Goal: Information Seeking & Learning: Learn about a topic

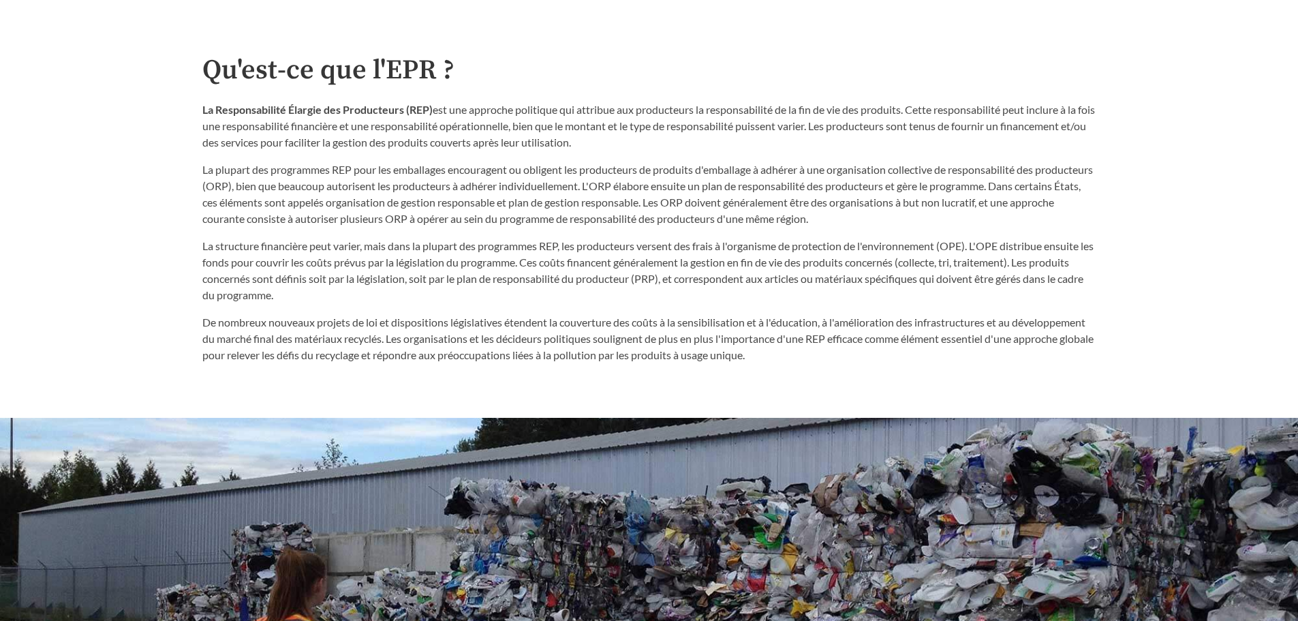
scroll to position [817, 0]
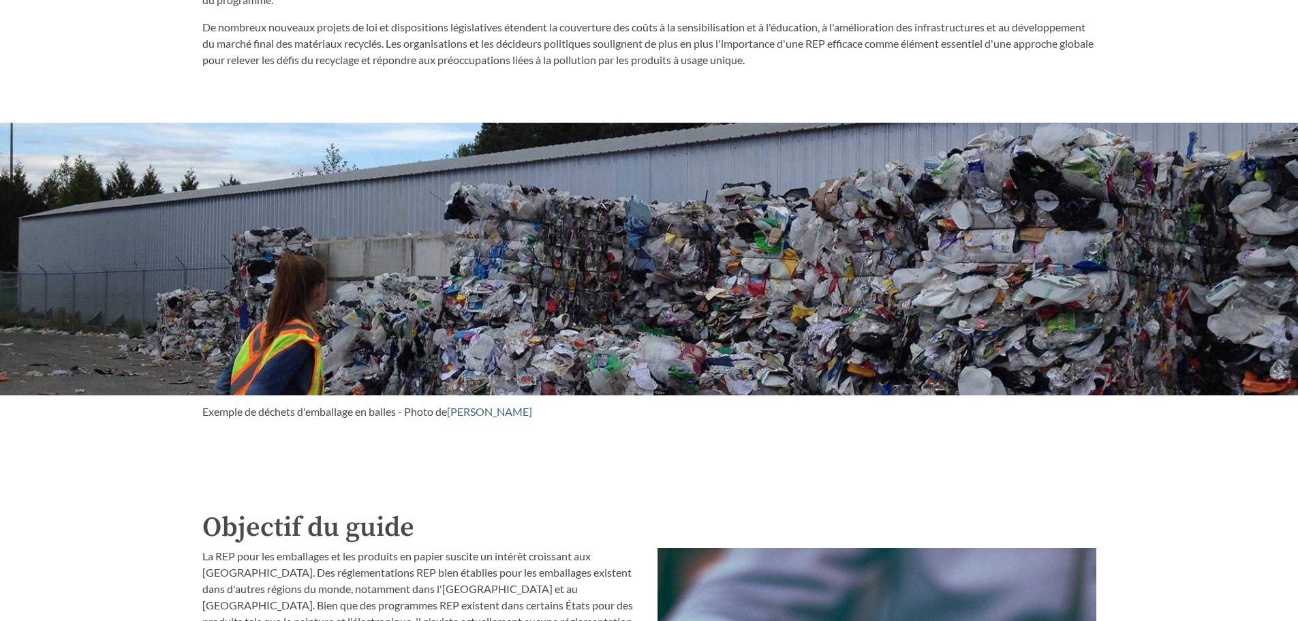
scroll to position [1499, 0]
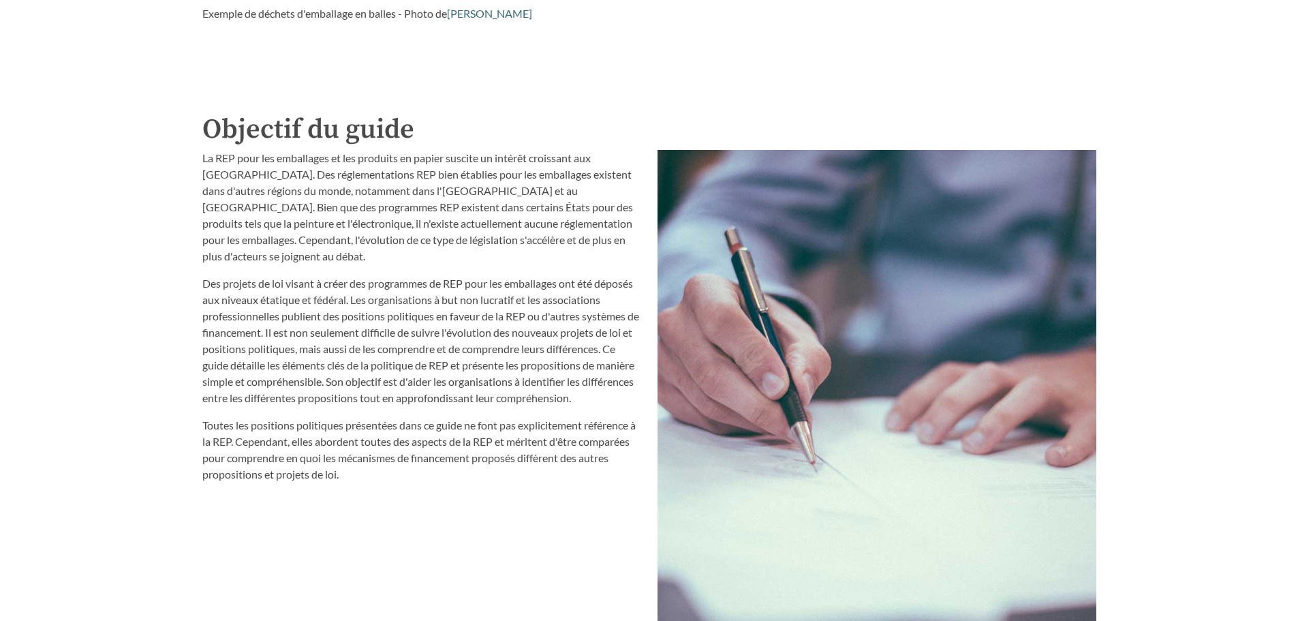
click at [166, 231] on div "Introduction au guide des propositions EPR Rechercher dans le guide [US_STATE] …" at bounding box center [649, 286] width 1298 height 3411
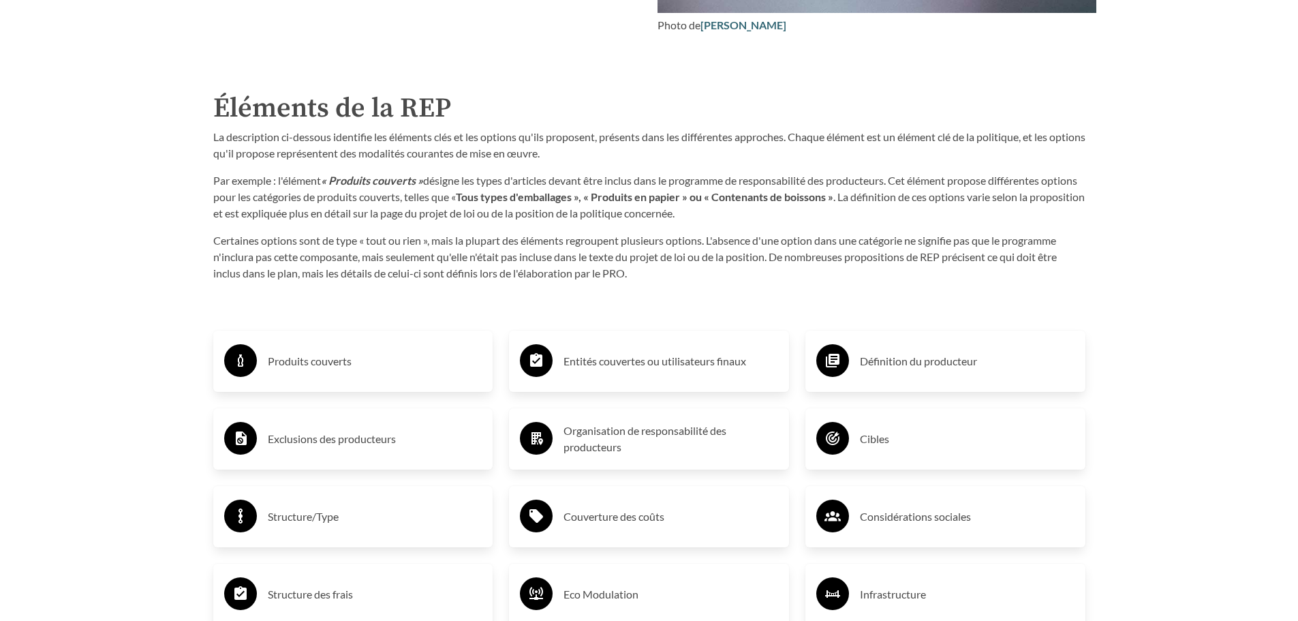
scroll to position [2180, 0]
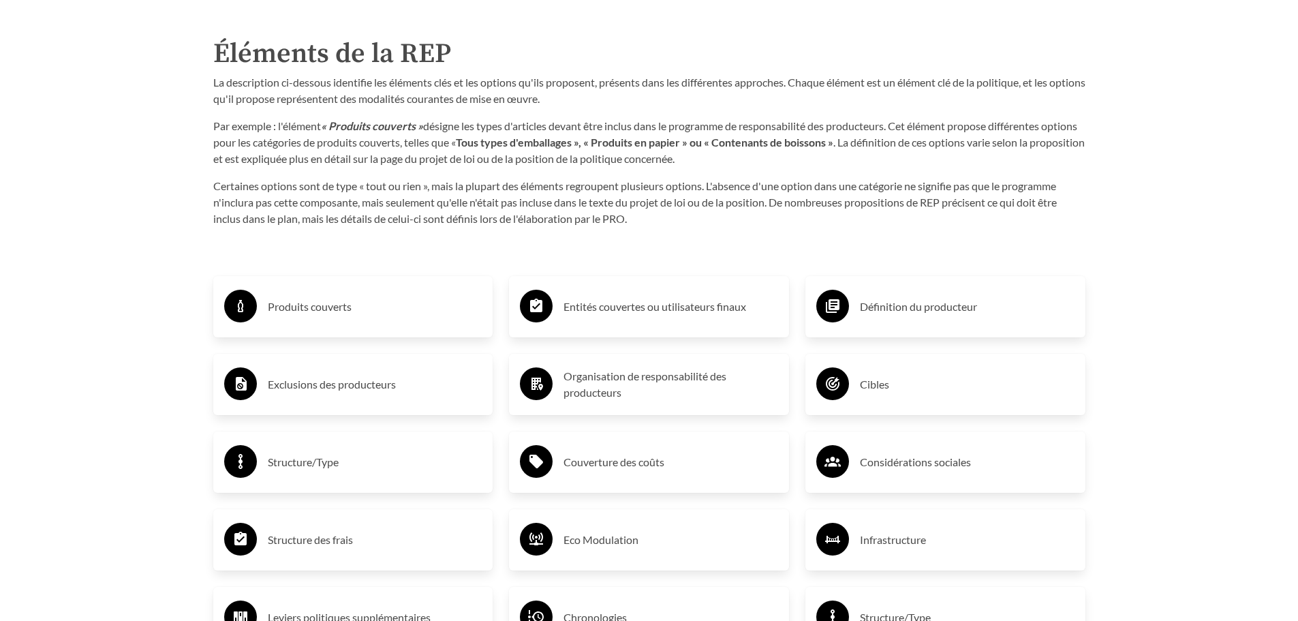
scroll to position [2316, 0]
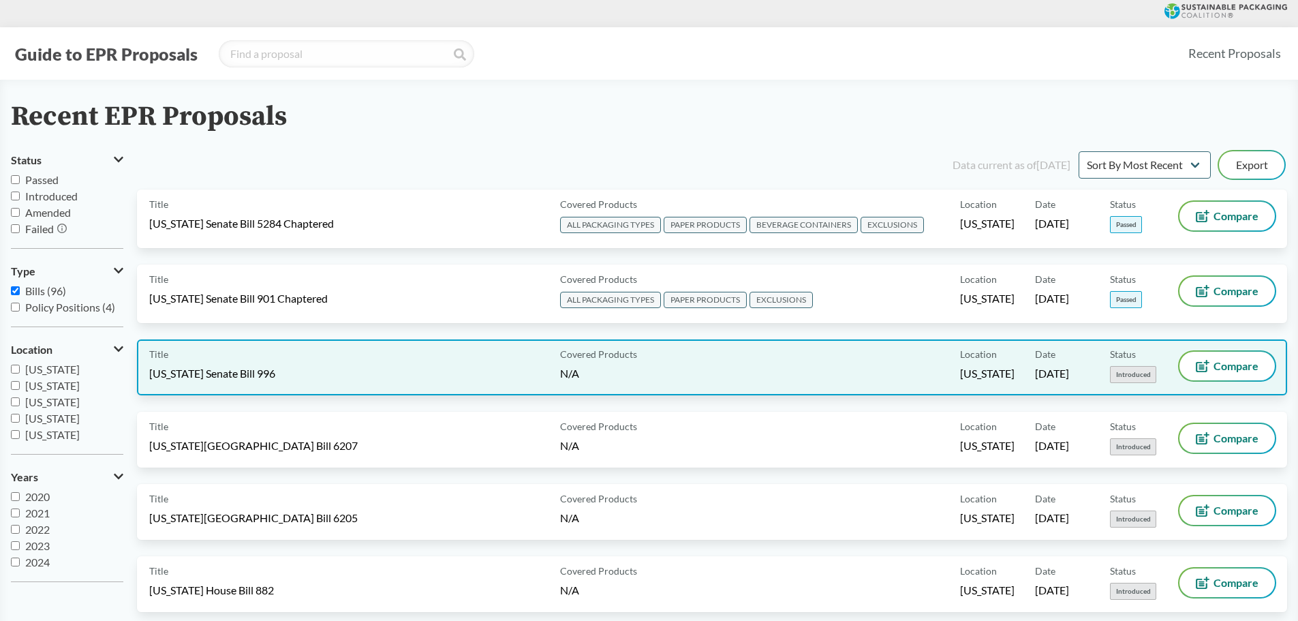
click at [1144, 375] on span "Introduced" at bounding box center [1133, 374] width 46 height 17
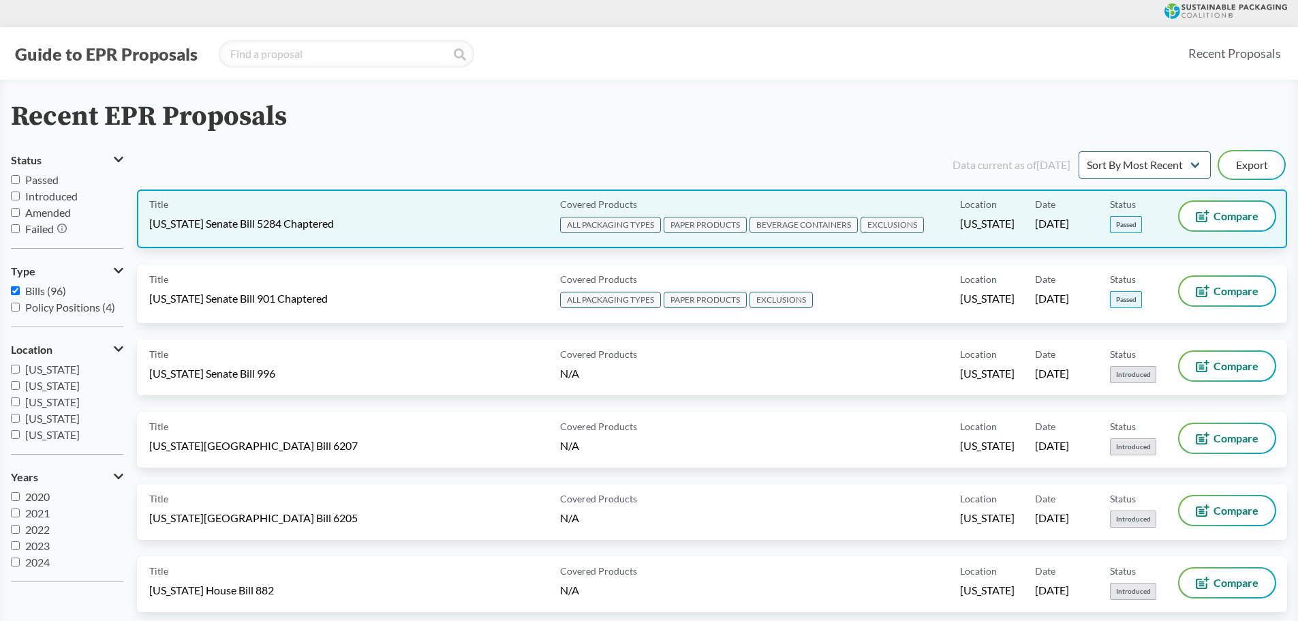
click at [694, 202] on div "Covered Products ALL PACKAGING TYPES PAPER PRODUCTS BEVERAGE CONTAINERS EXCLUSI…" at bounding box center [757, 219] width 405 height 34
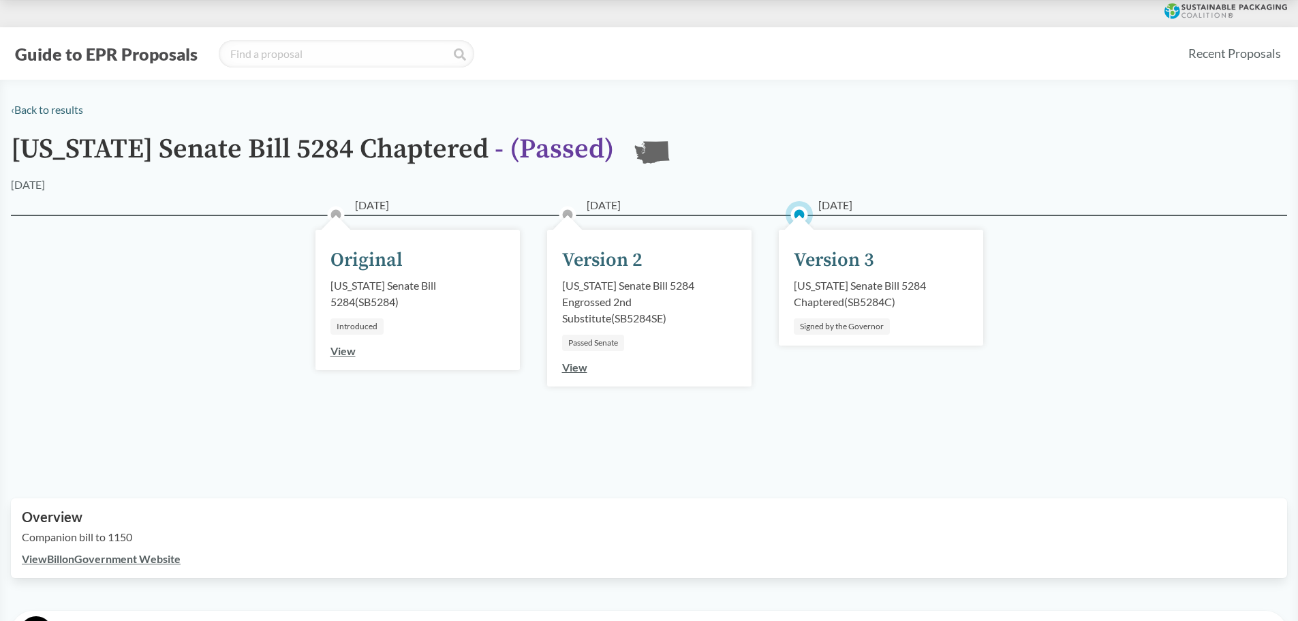
click at [819, 255] on div "Version 3" at bounding box center [834, 260] width 80 height 29
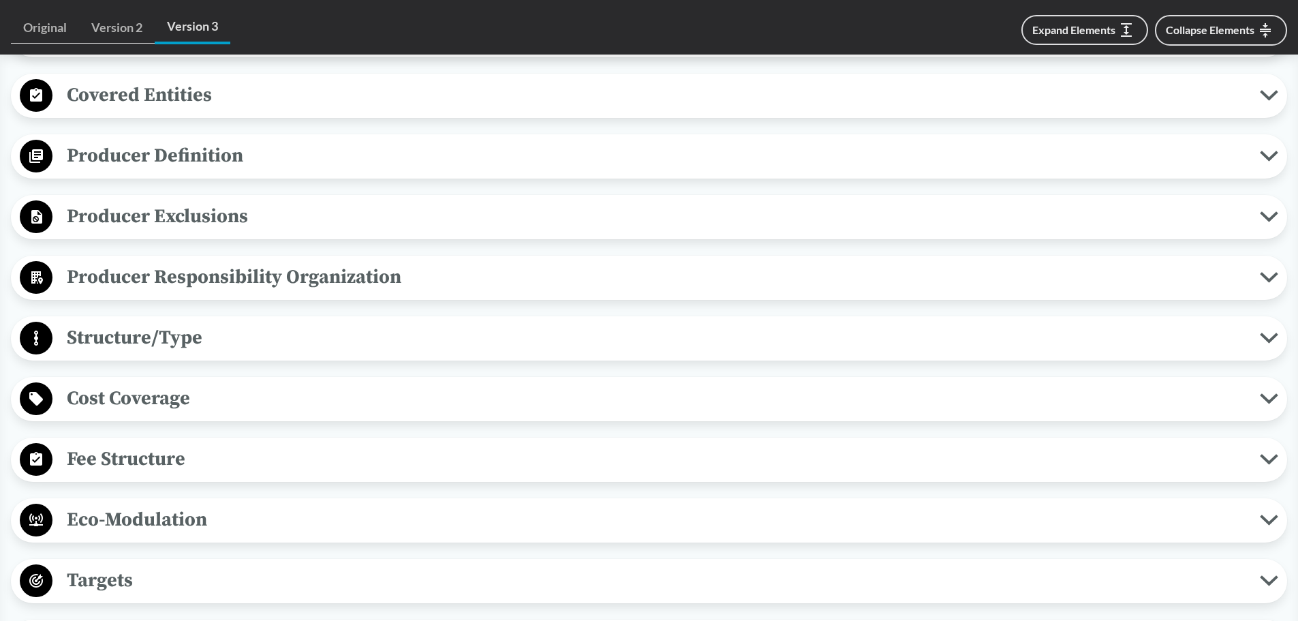
scroll to position [272, 0]
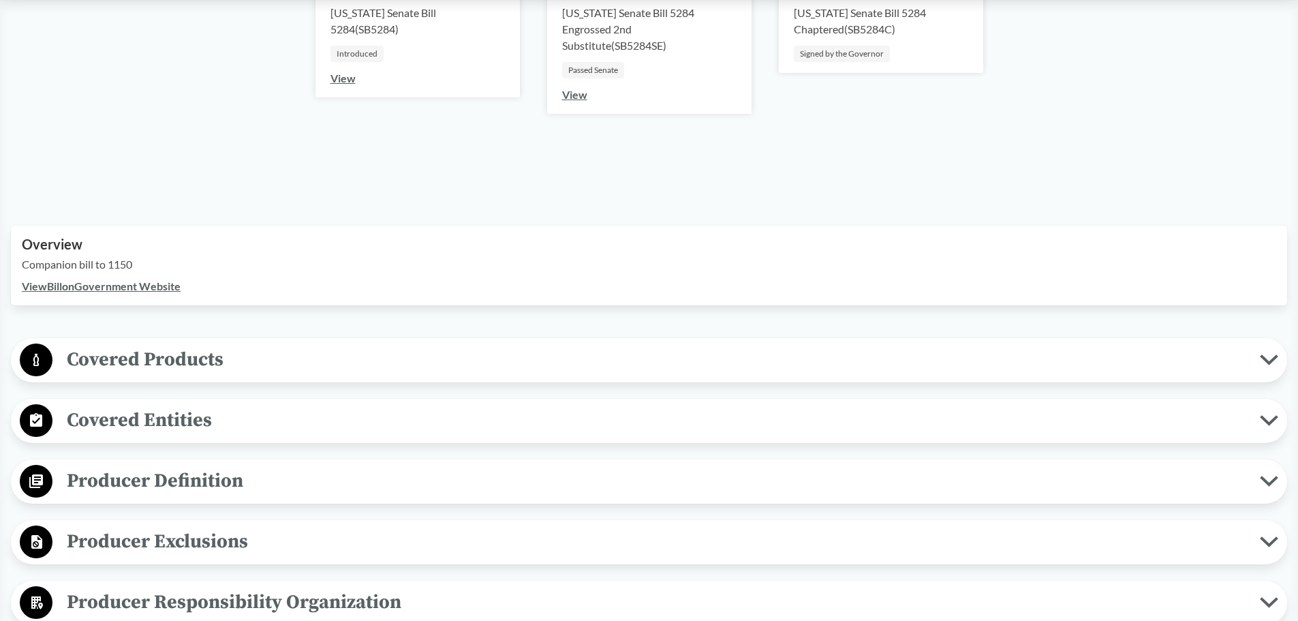
click at [141, 287] on link "View Bill on Government Website" at bounding box center [101, 285] width 159 height 13
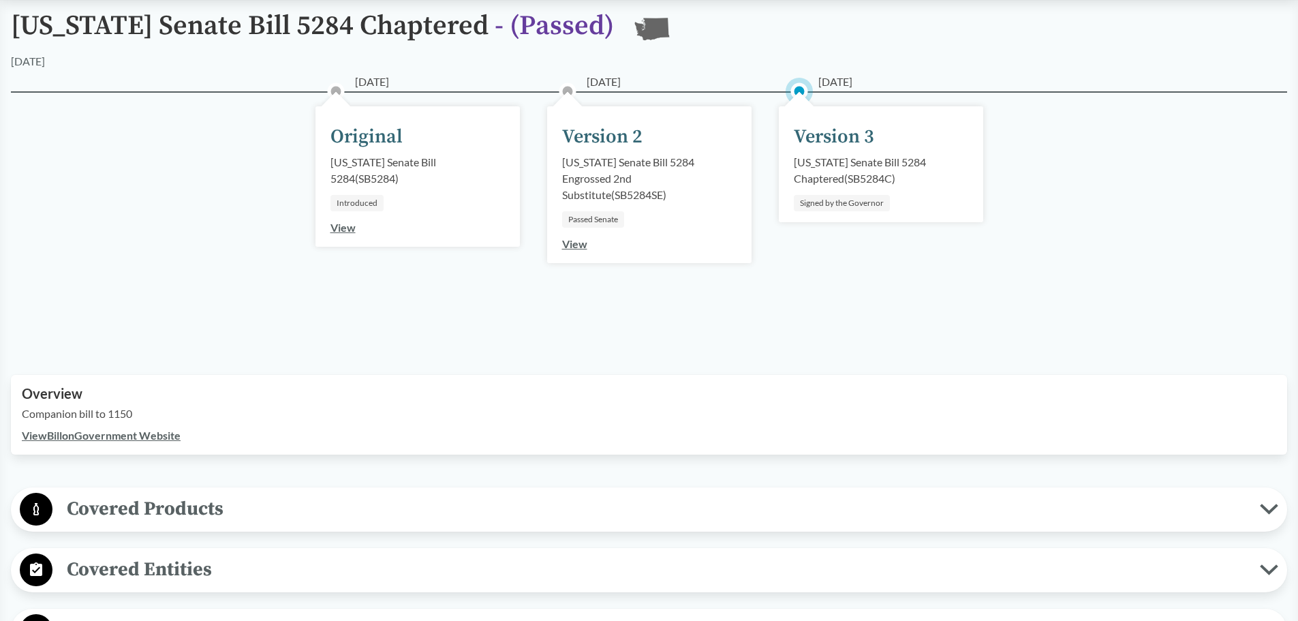
scroll to position [0, 0]
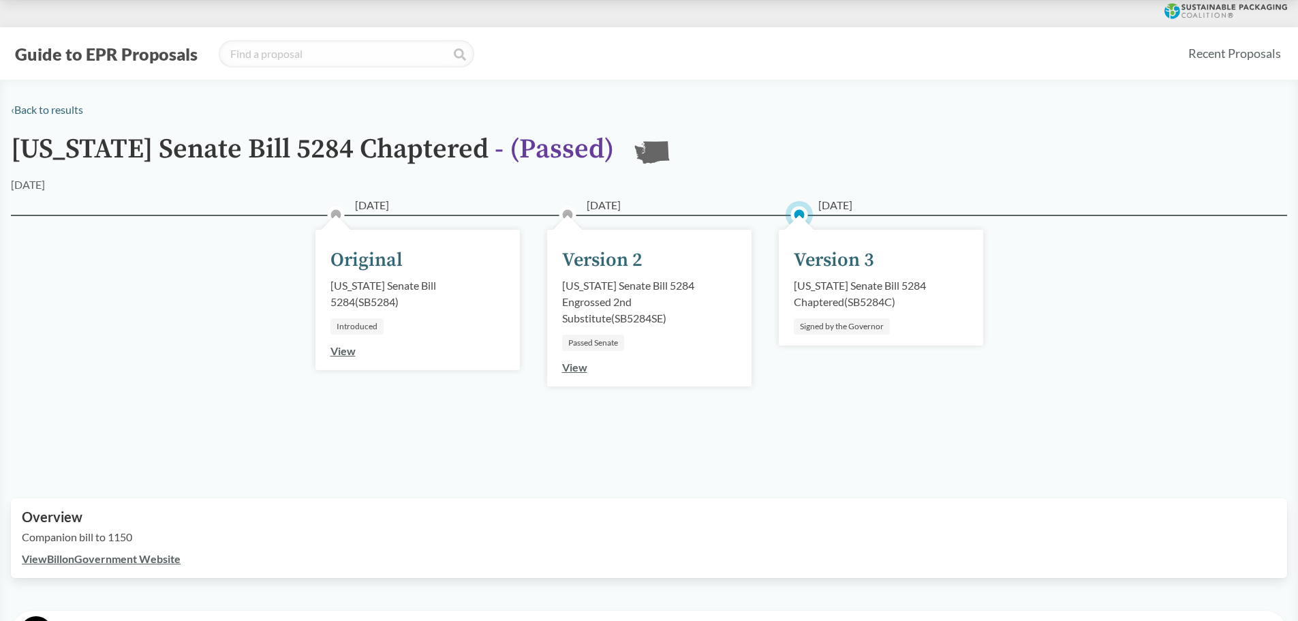
click at [568, 371] on link "View" at bounding box center [574, 366] width 25 height 13
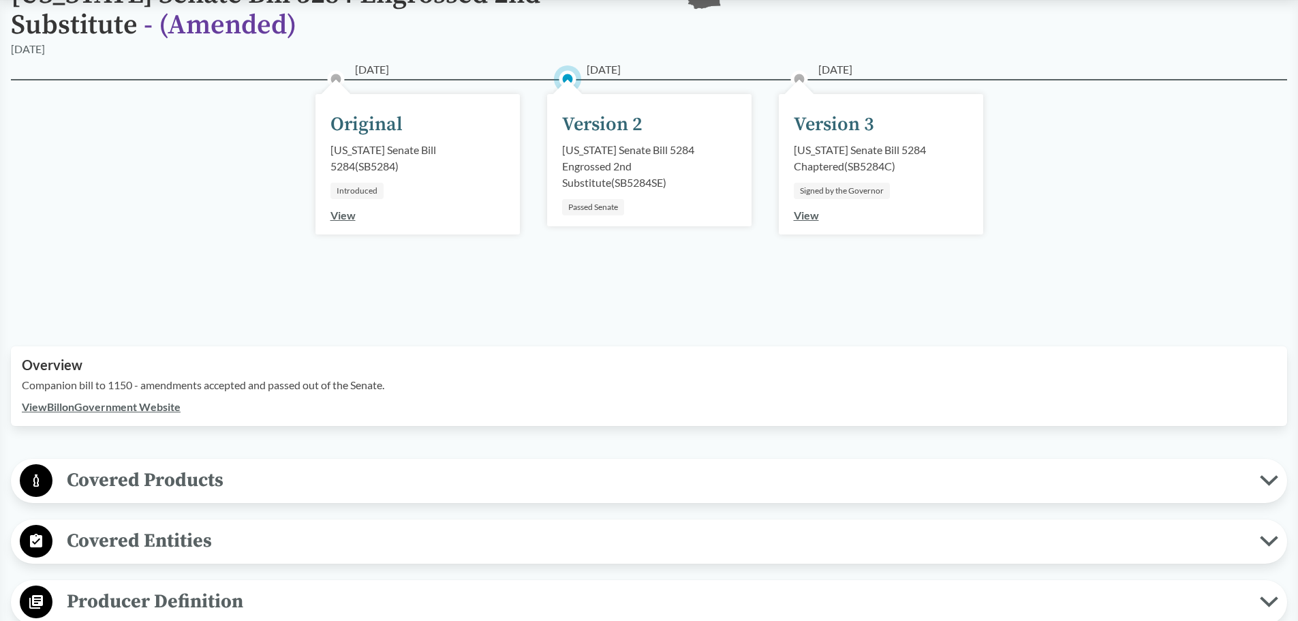
scroll to position [204, 0]
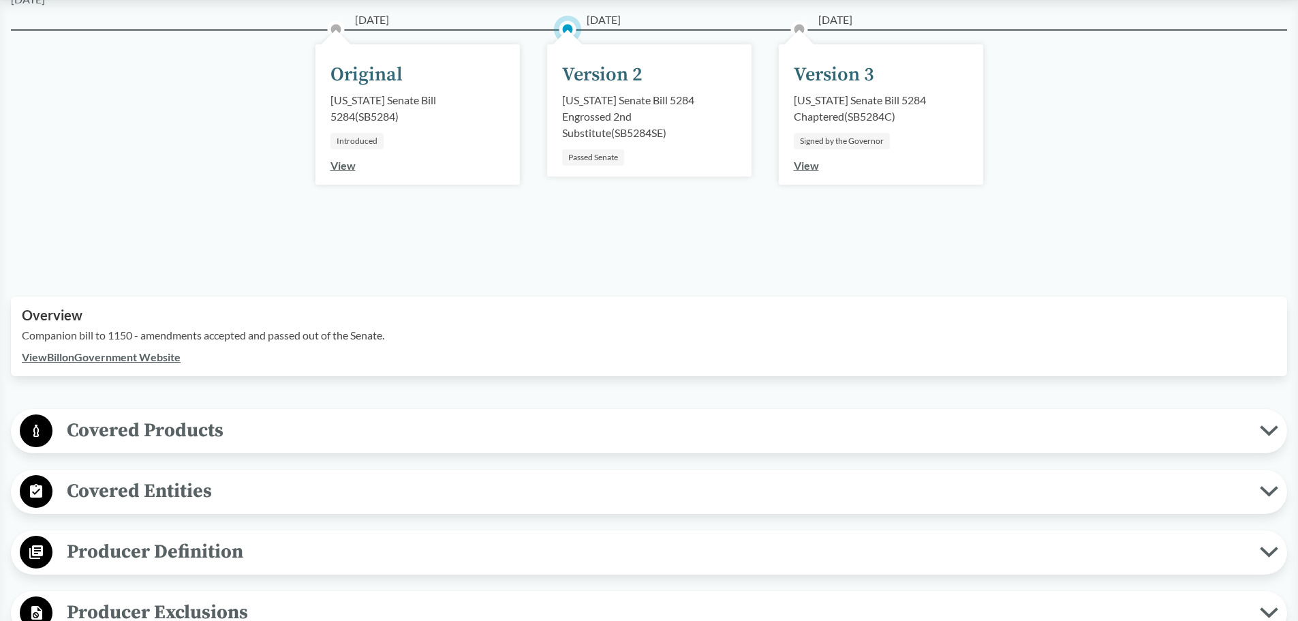
click at [135, 354] on link "View Bill on Government Website" at bounding box center [101, 356] width 159 height 13
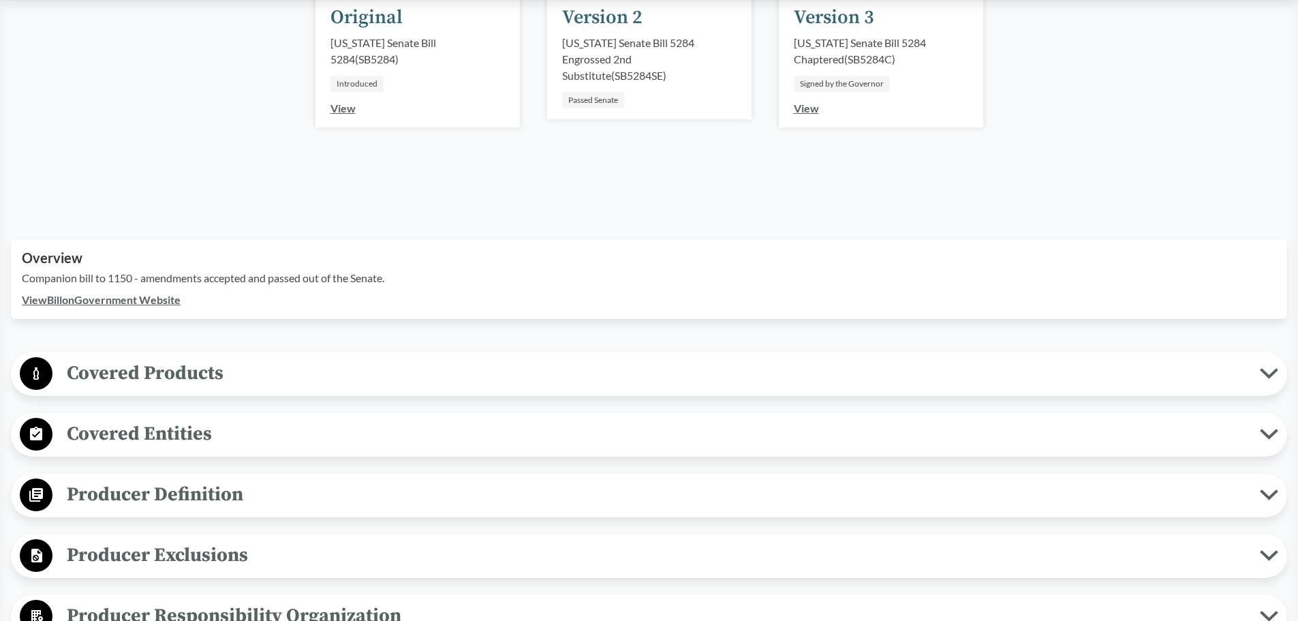
scroll to position [341, 0]
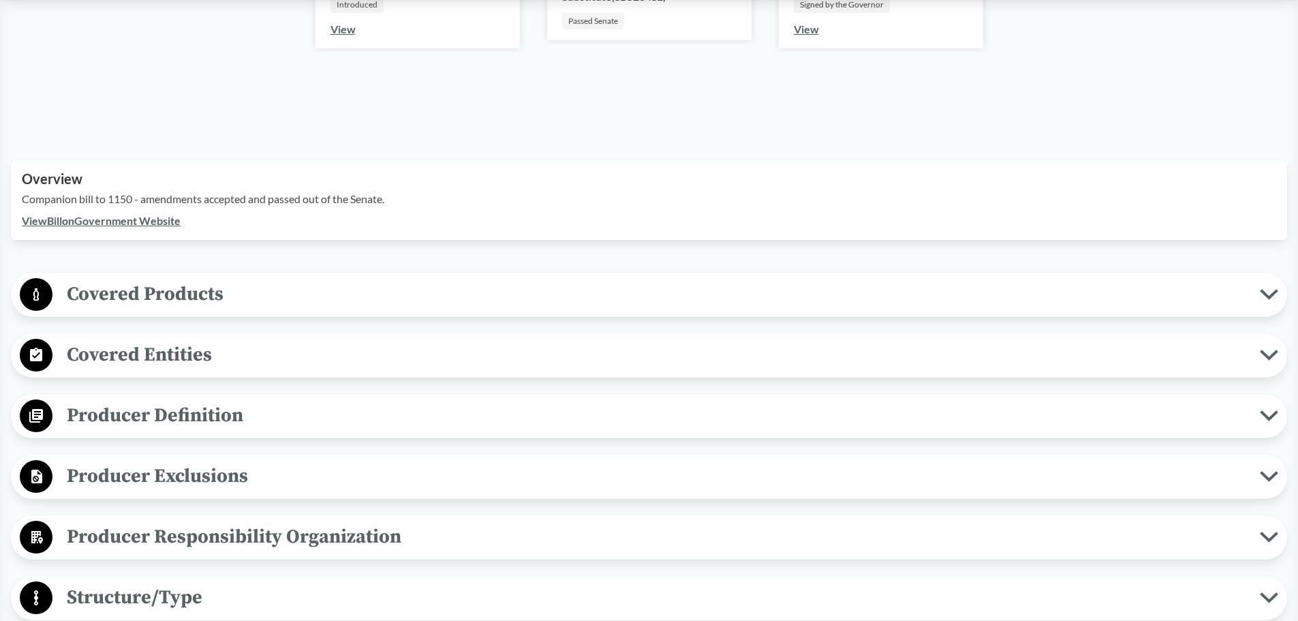
click at [294, 293] on span "Covered Products" at bounding box center [655, 294] width 1207 height 31
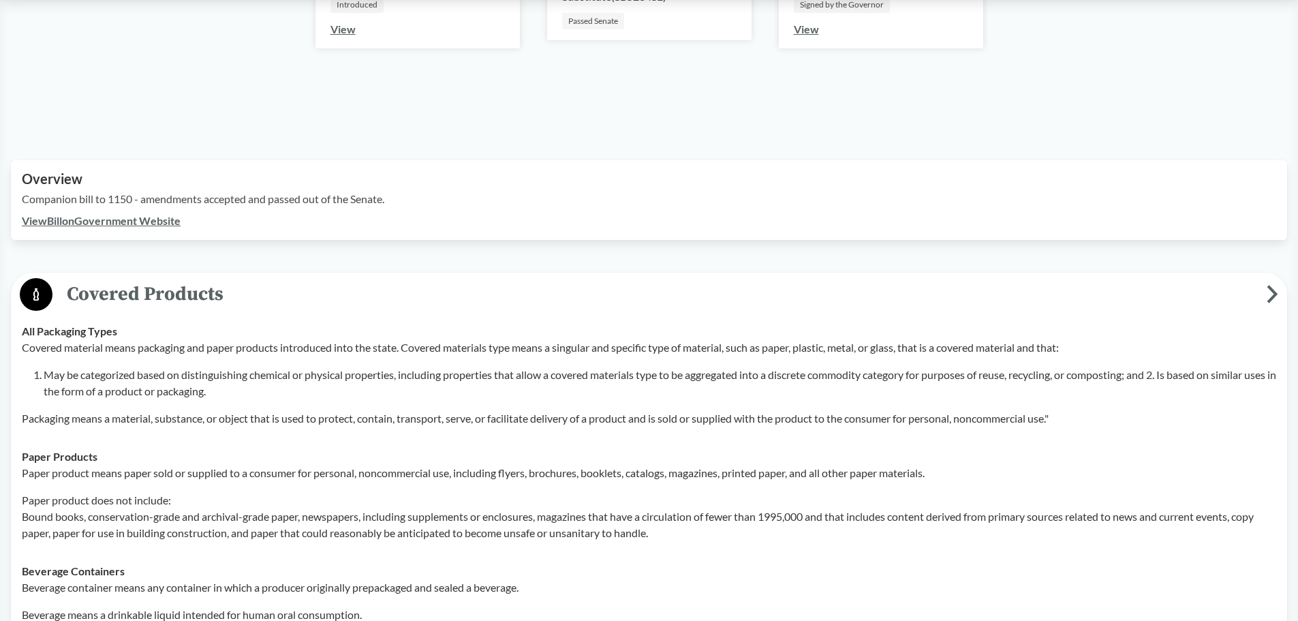
click at [294, 293] on span "Covered Products" at bounding box center [659, 294] width 1214 height 31
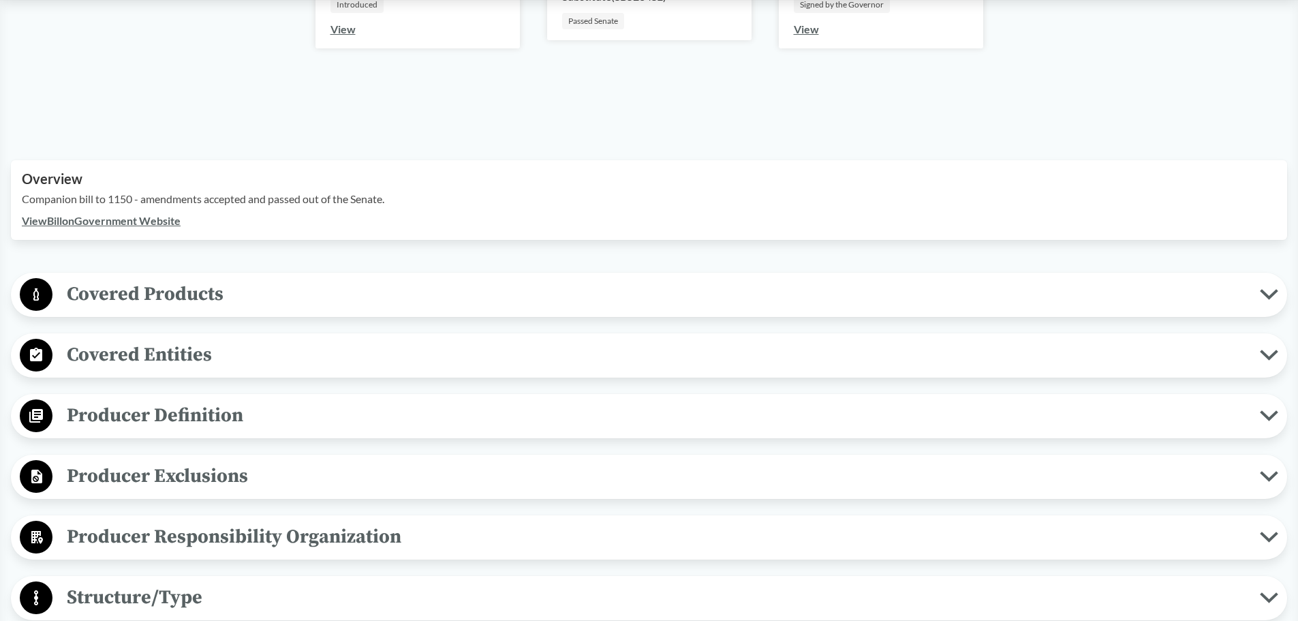
click at [293, 343] on span "Covered Entities" at bounding box center [655, 354] width 1207 height 31
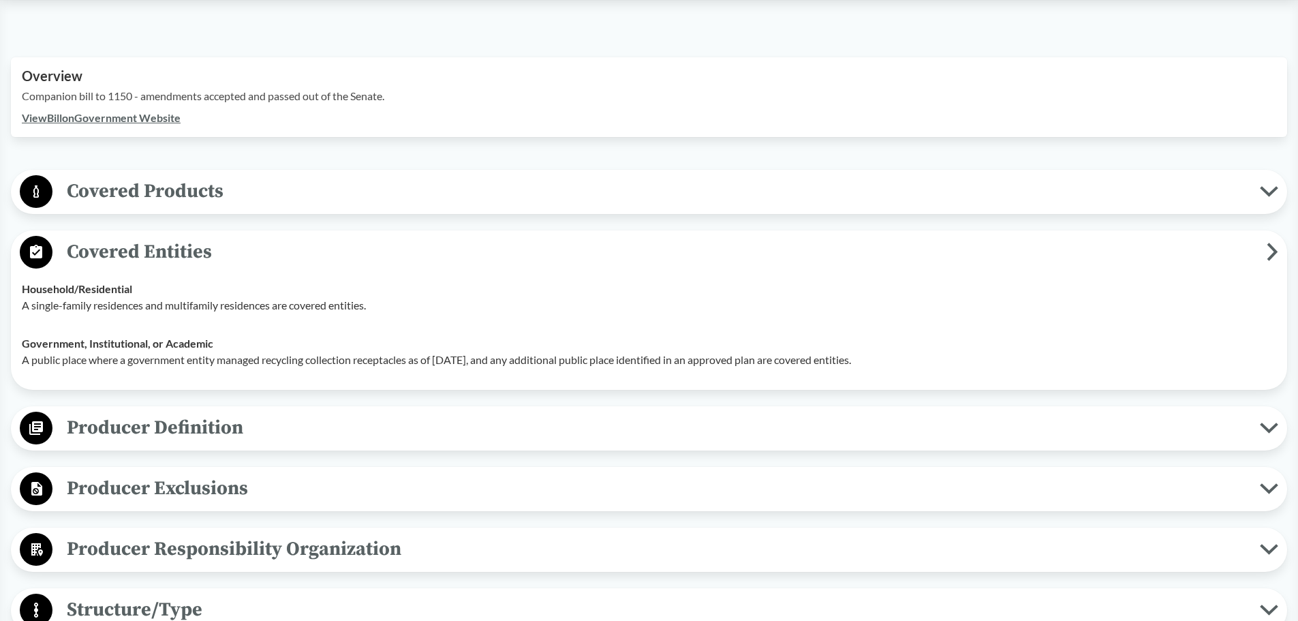
scroll to position [477, 0]
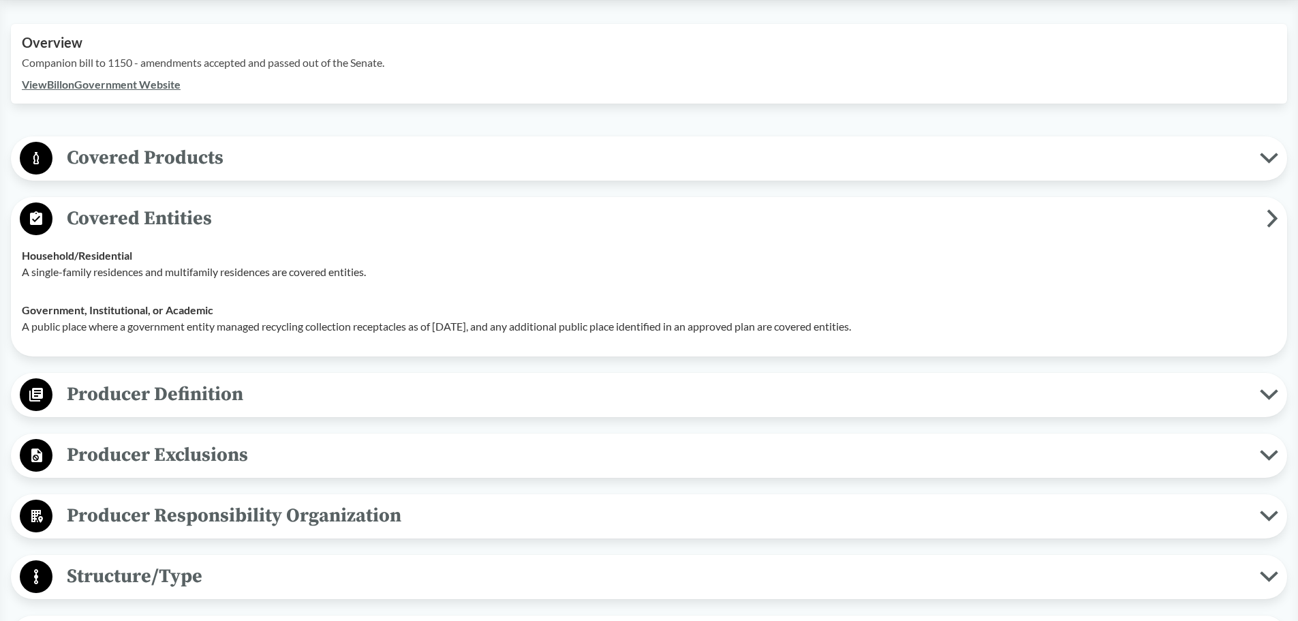
click at [285, 276] on p "A single-family residences and multifamily residences are covered entities." at bounding box center [649, 272] width 1254 height 16
drag, startPoint x: 285, startPoint y: 276, endPoint x: 249, endPoint y: 274, distance: 36.2
click at [249, 274] on p "A single-family residences and multifamily residences are covered entities." at bounding box center [649, 272] width 1254 height 16
click at [199, 217] on span "Covered Entities" at bounding box center [659, 218] width 1214 height 31
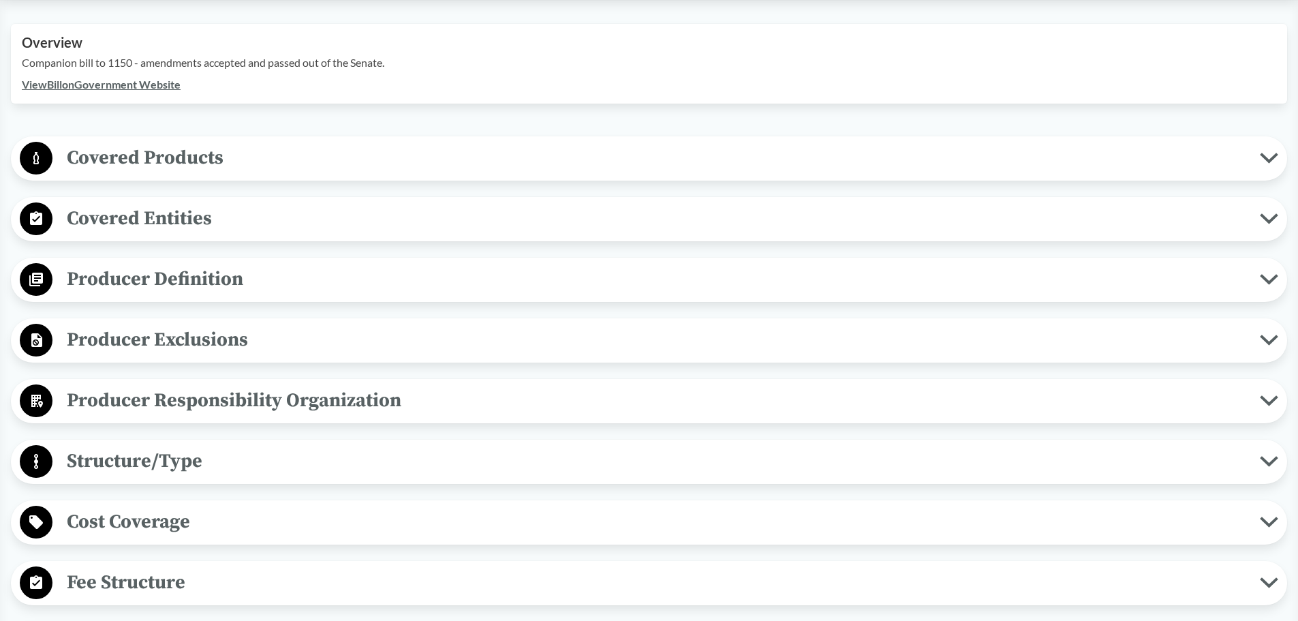
click at [199, 217] on span "Covered Entities" at bounding box center [655, 218] width 1207 height 31
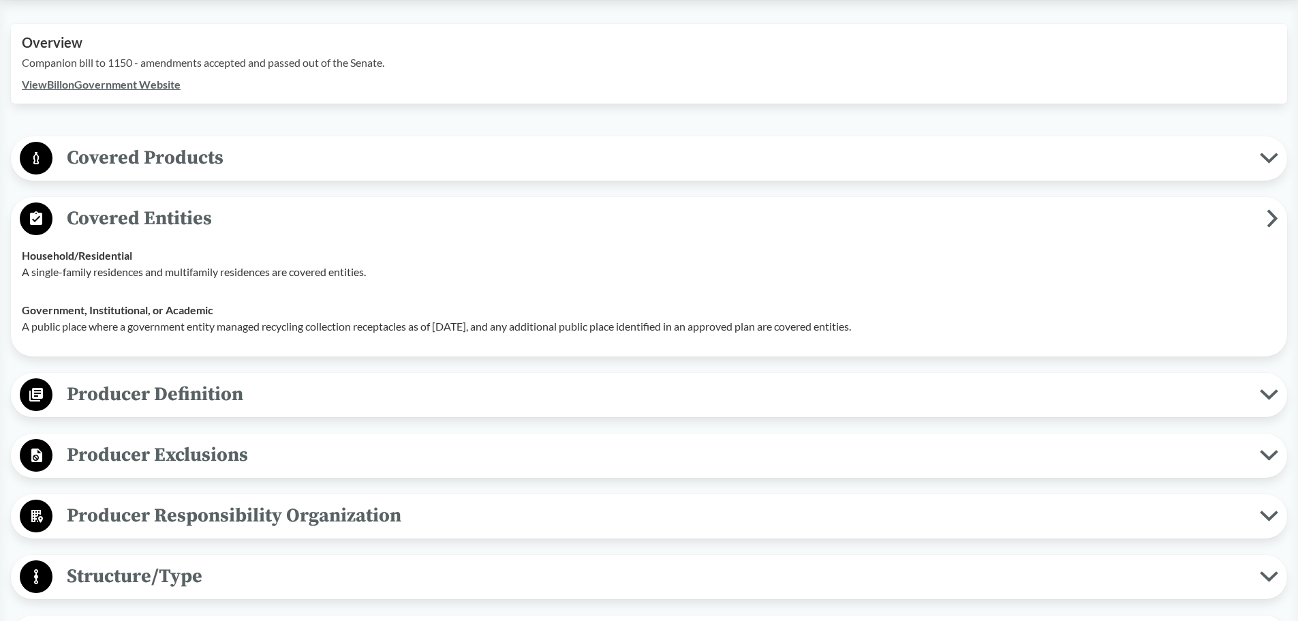
click at [230, 393] on span "Producer Definition" at bounding box center [655, 394] width 1207 height 31
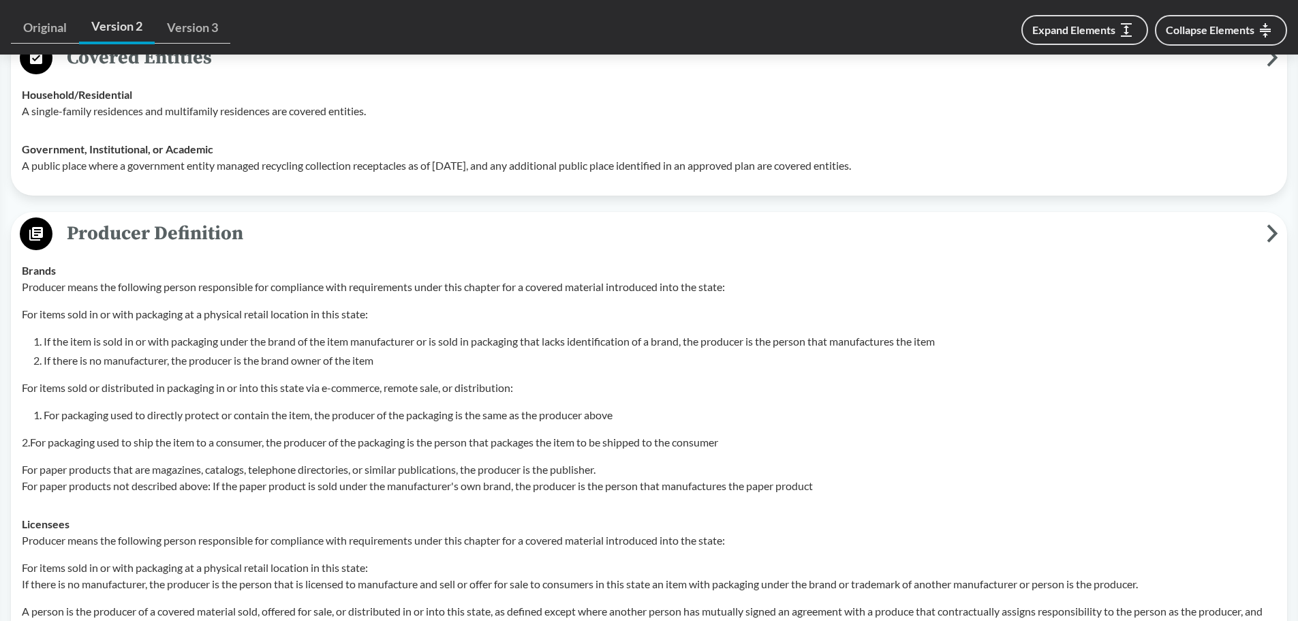
scroll to position [613, 0]
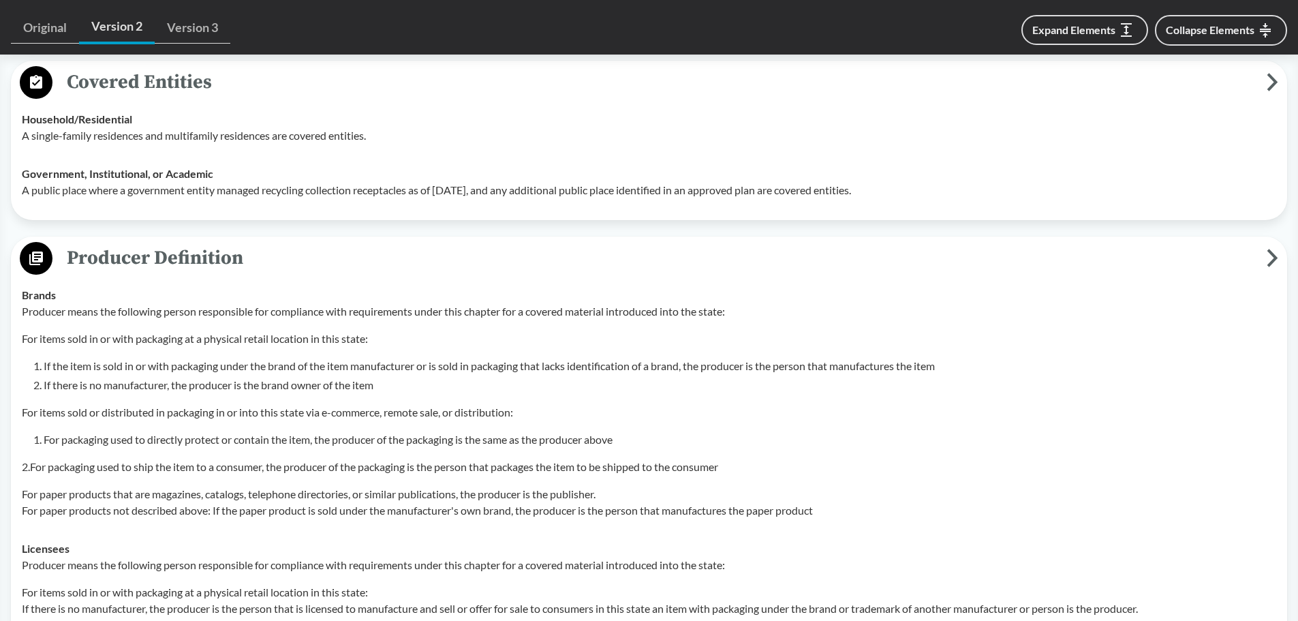
click at [161, 266] on span "Producer Definition" at bounding box center [659, 258] width 1214 height 31
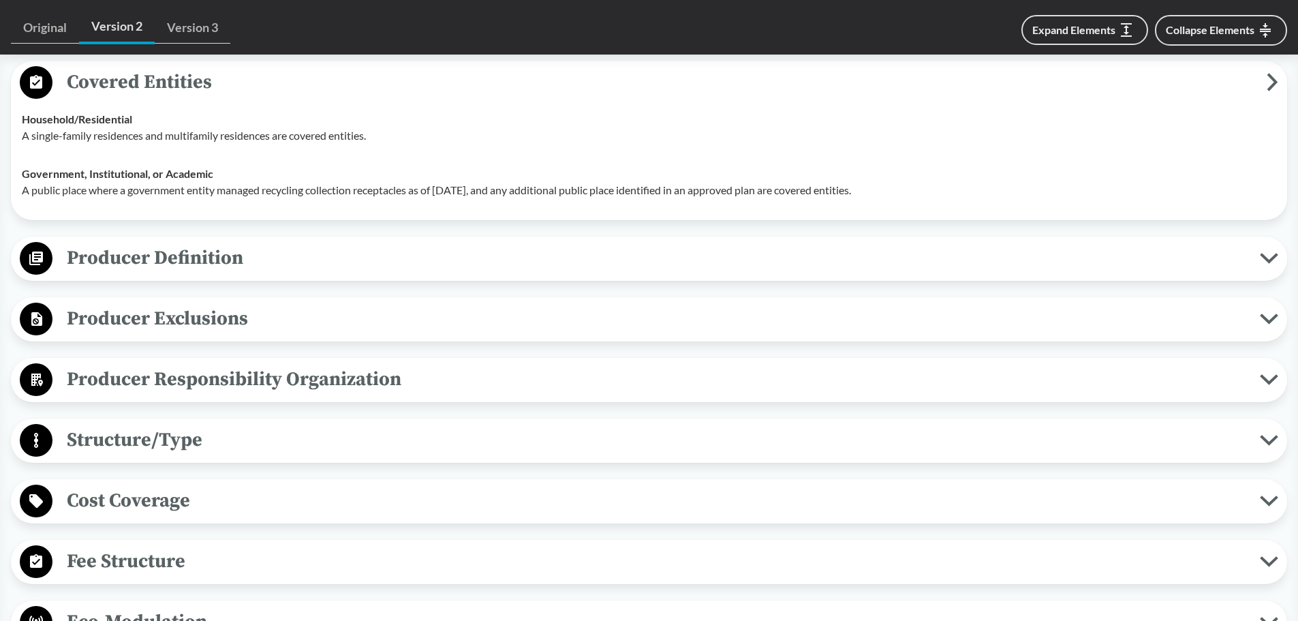
click at [192, 444] on span "Structure/Type" at bounding box center [655, 439] width 1207 height 31
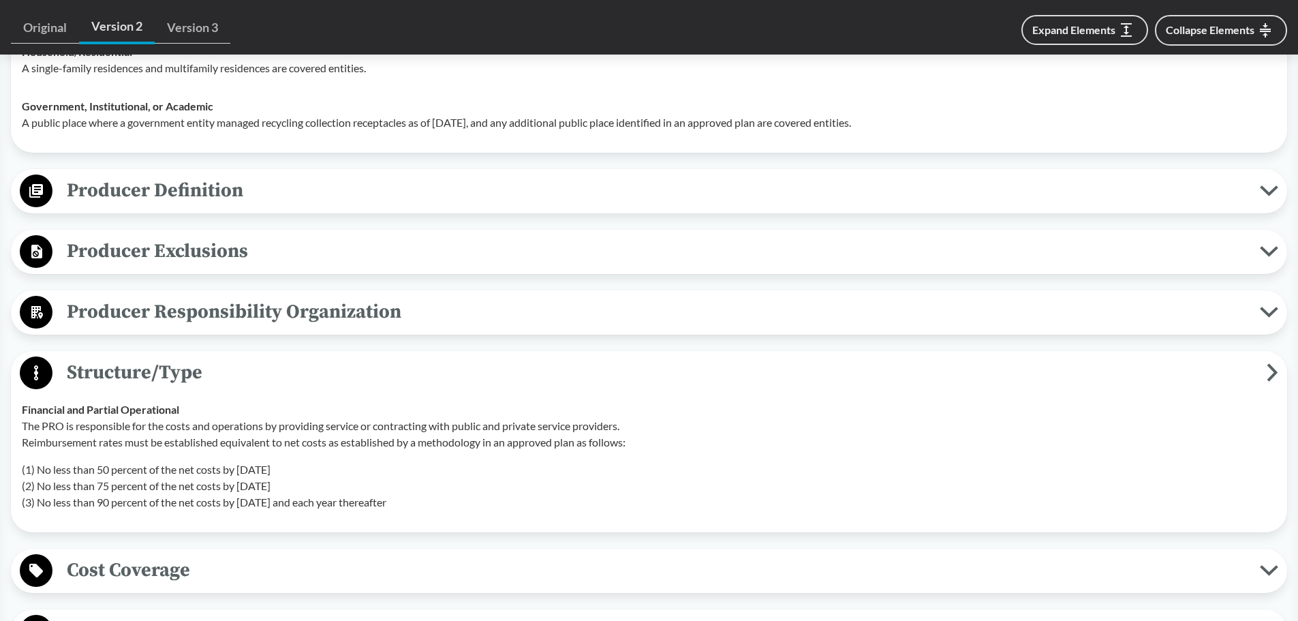
scroll to position [681, 0]
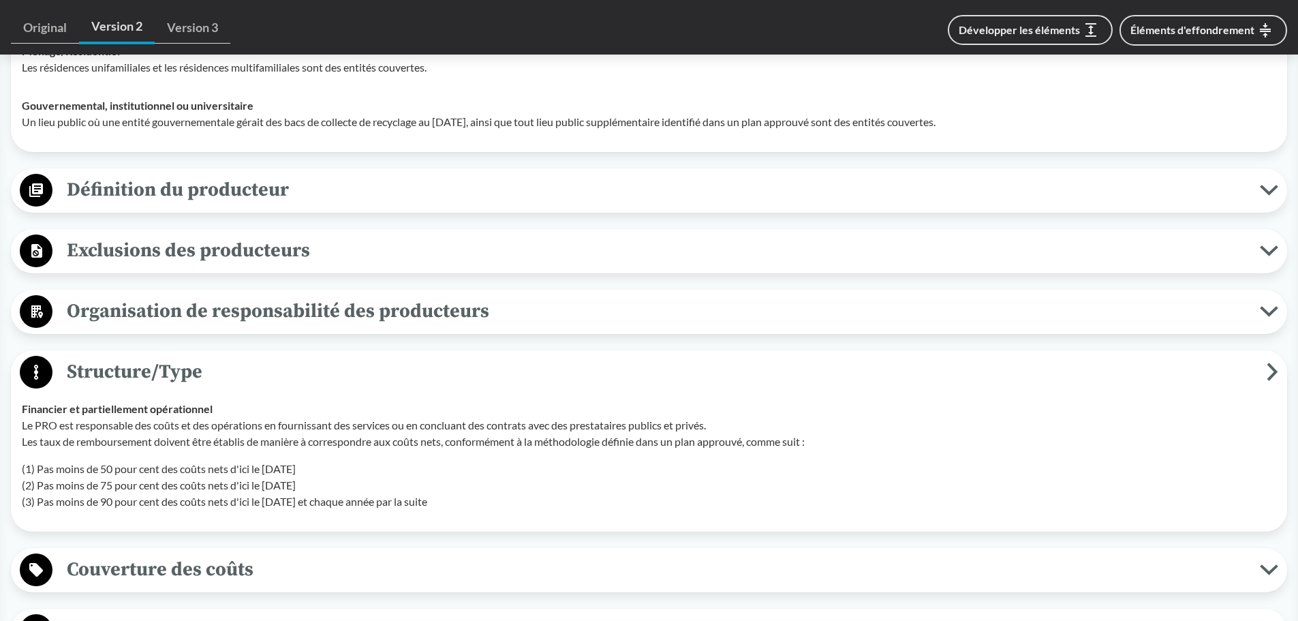
click at [264, 384] on span "Structure/Type" at bounding box center [659, 371] width 1214 height 31
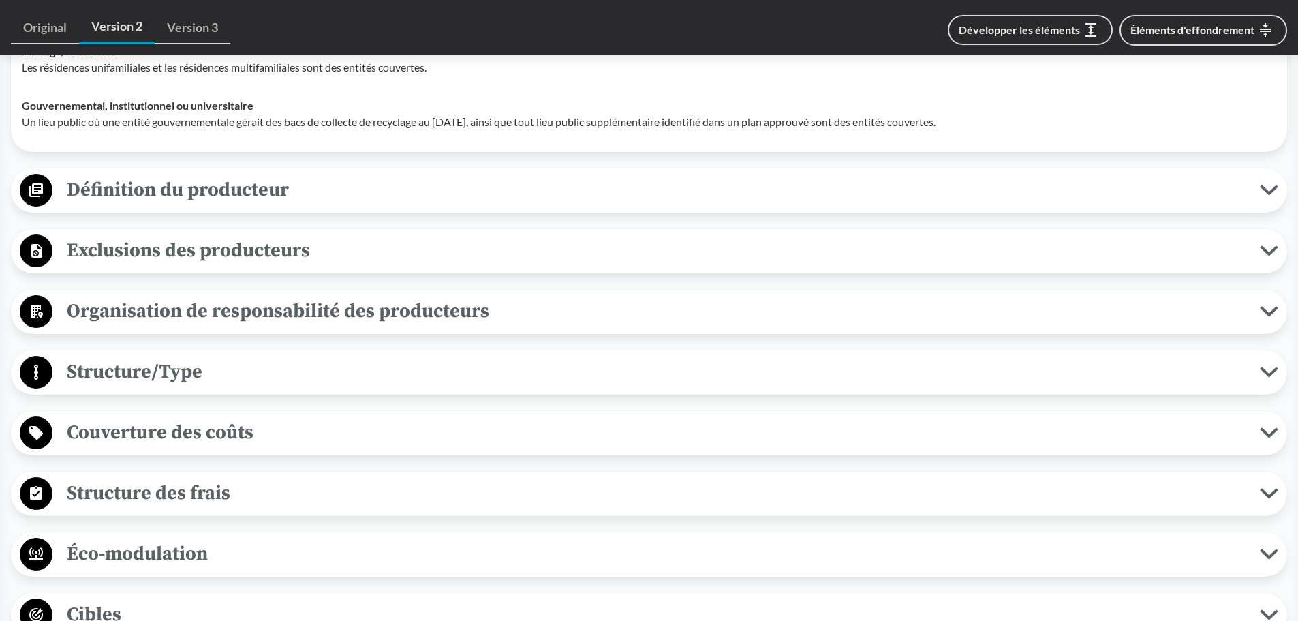
click at [264, 384] on span "Structure/Type" at bounding box center [655, 371] width 1207 height 31
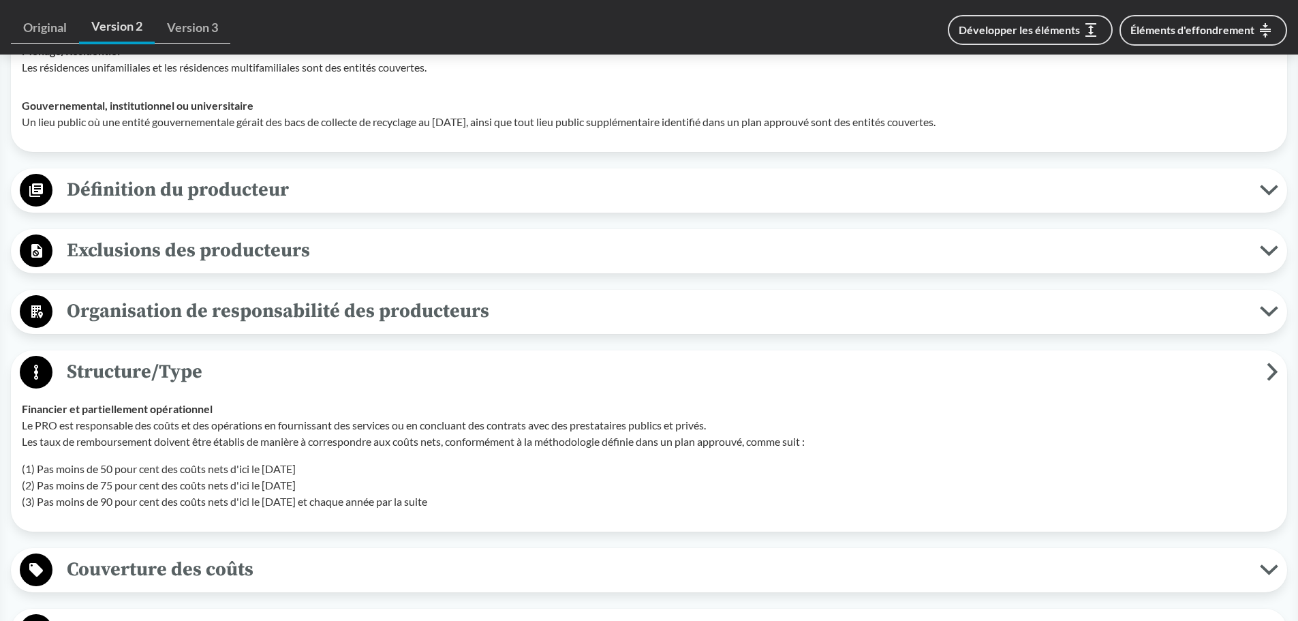
click at [253, 321] on font "Organisation de responsabilité des producteurs" at bounding box center [278, 311] width 422 height 24
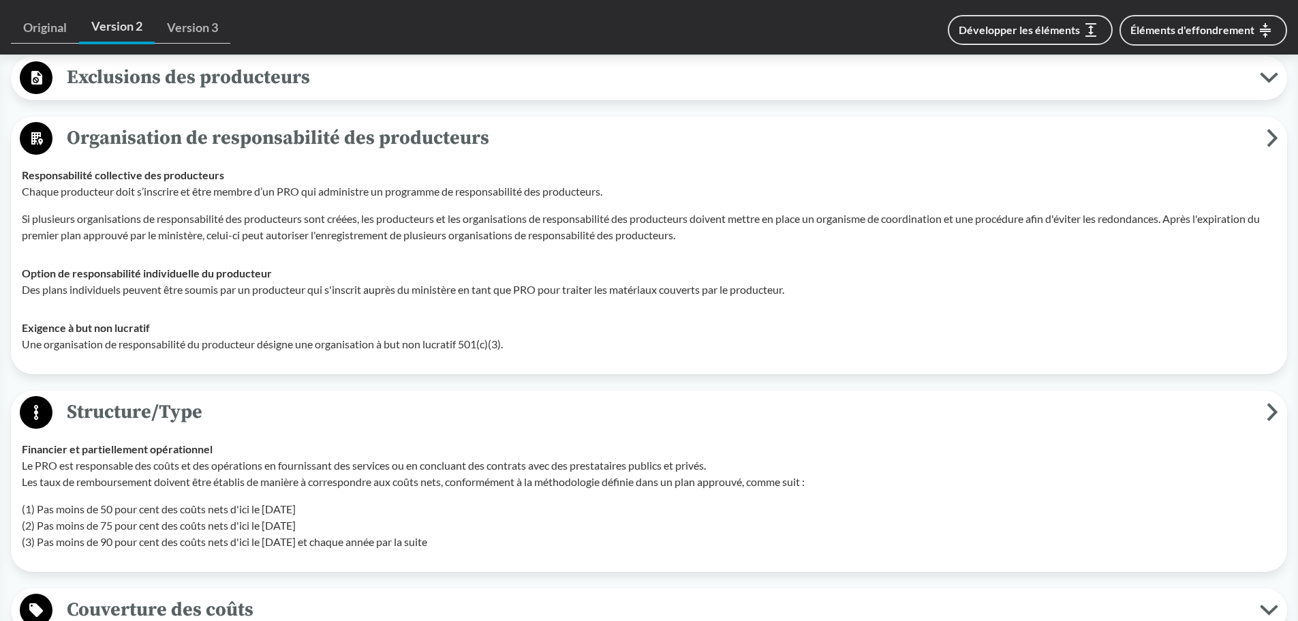
scroll to position [886, 0]
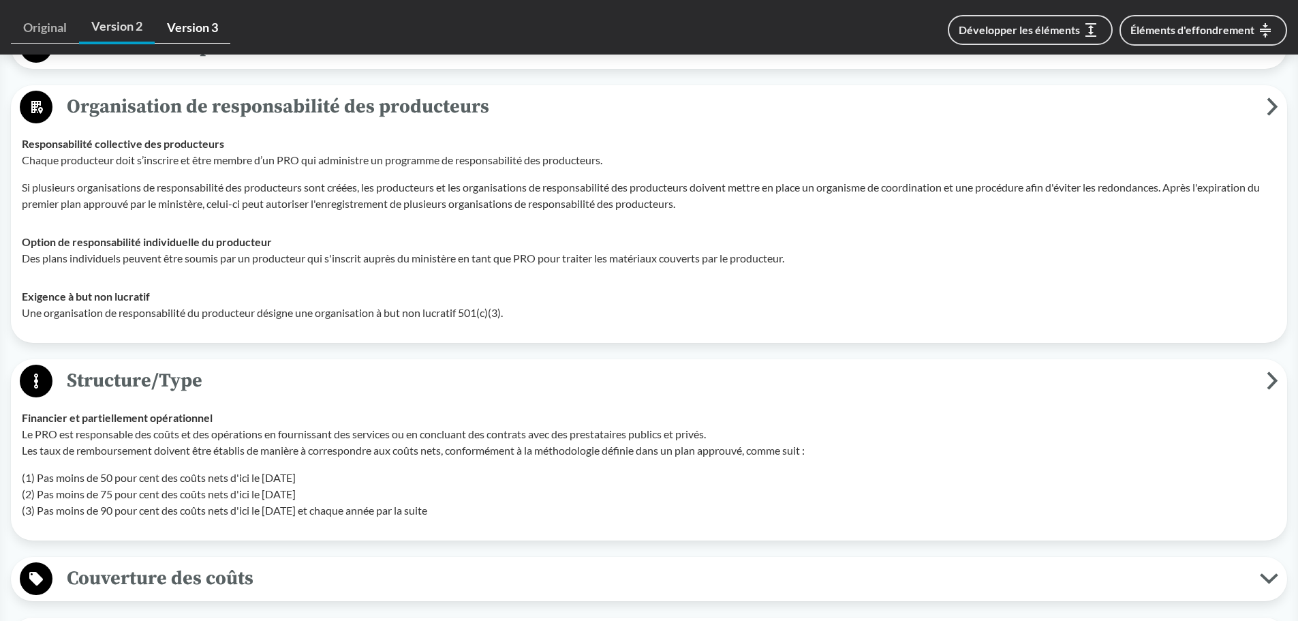
click at [204, 21] on font "Version 3" at bounding box center [192, 27] width 51 height 15
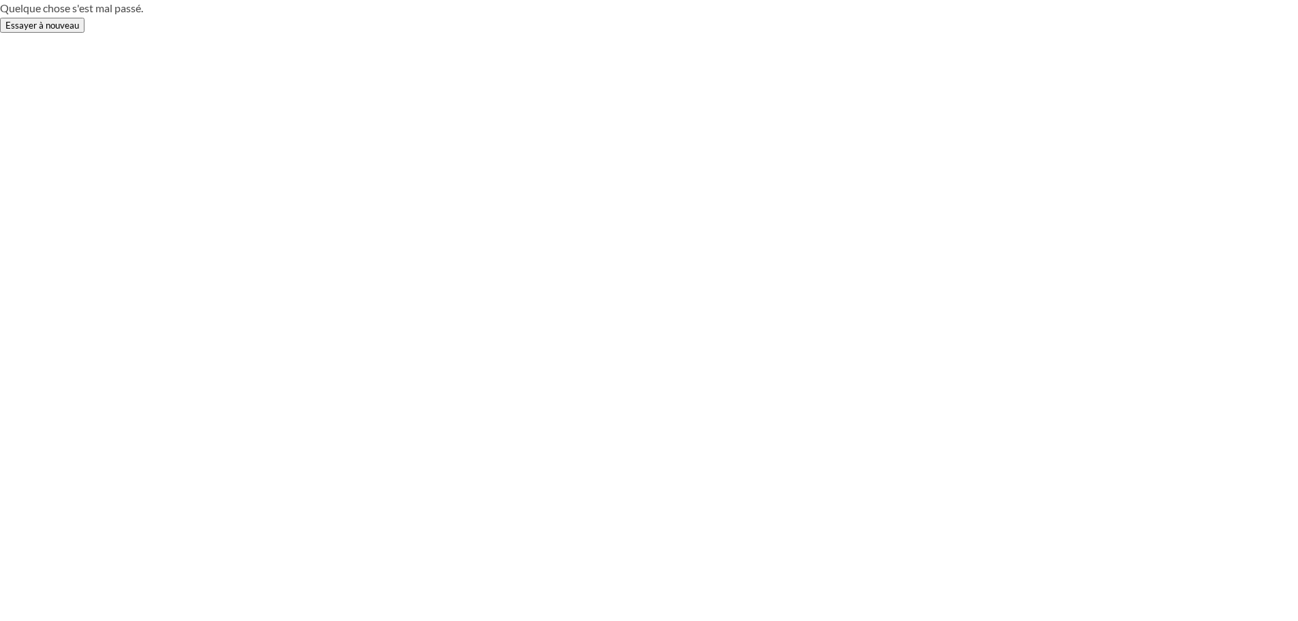
click at [40, 33] on div "Quelque chose s'est mal passé. Essayer à nouveau" at bounding box center [649, 310] width 1298 height 621
click at [40, 15] on h1 "Quelque chose s'est mal passé." at bounding box center [649, 8] width 1298 height 16
click at [46, 27] on font "Essayer à nouveau" at bounding box center [42, 25] width 74 height 11
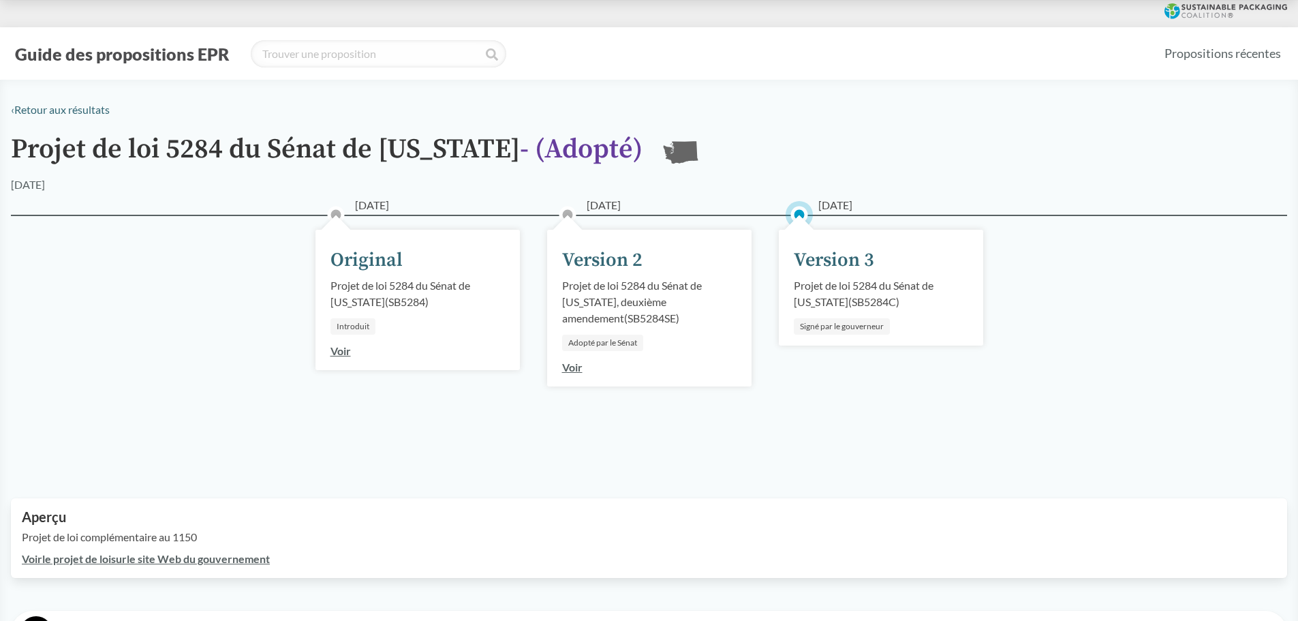
click at [882, 317] on div "17/05/2025 Version 3 Projet de loi 5284 du Sénat de Washington ( SB5284C ) Sign…" at bounding box center [881, 288] width 204 height 116
click at [843, 265] on font "Version 3" at bounding box center [834, 260] width 80 height 24
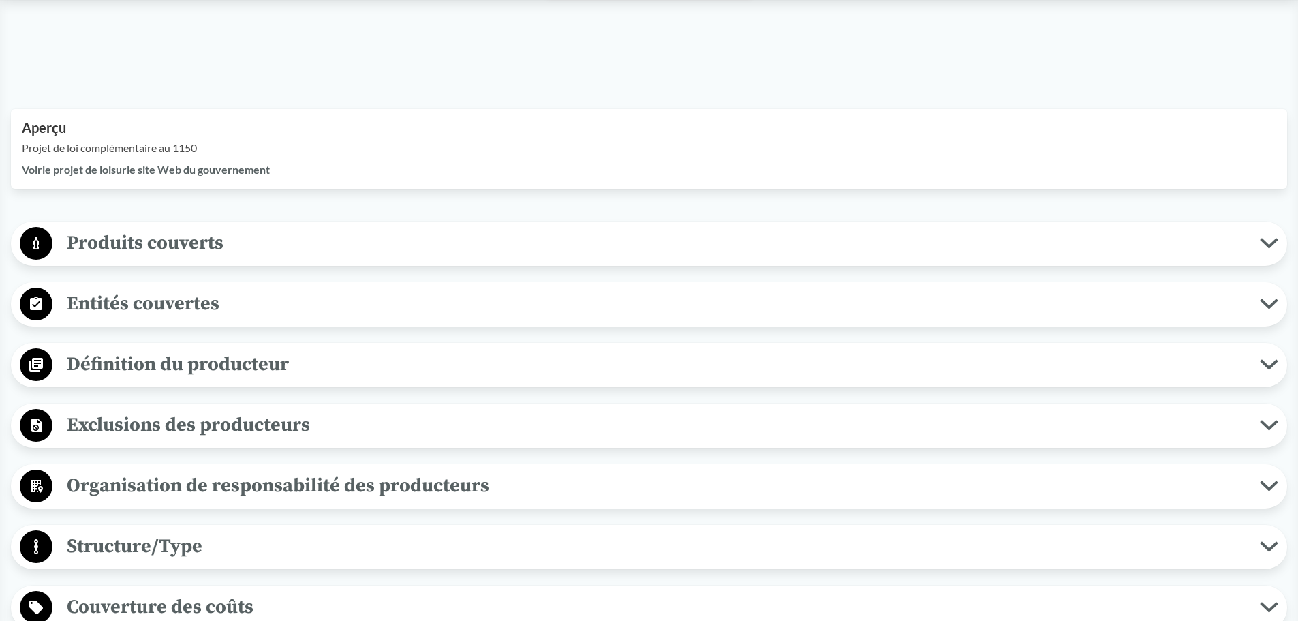
scroll to position [409, 0]
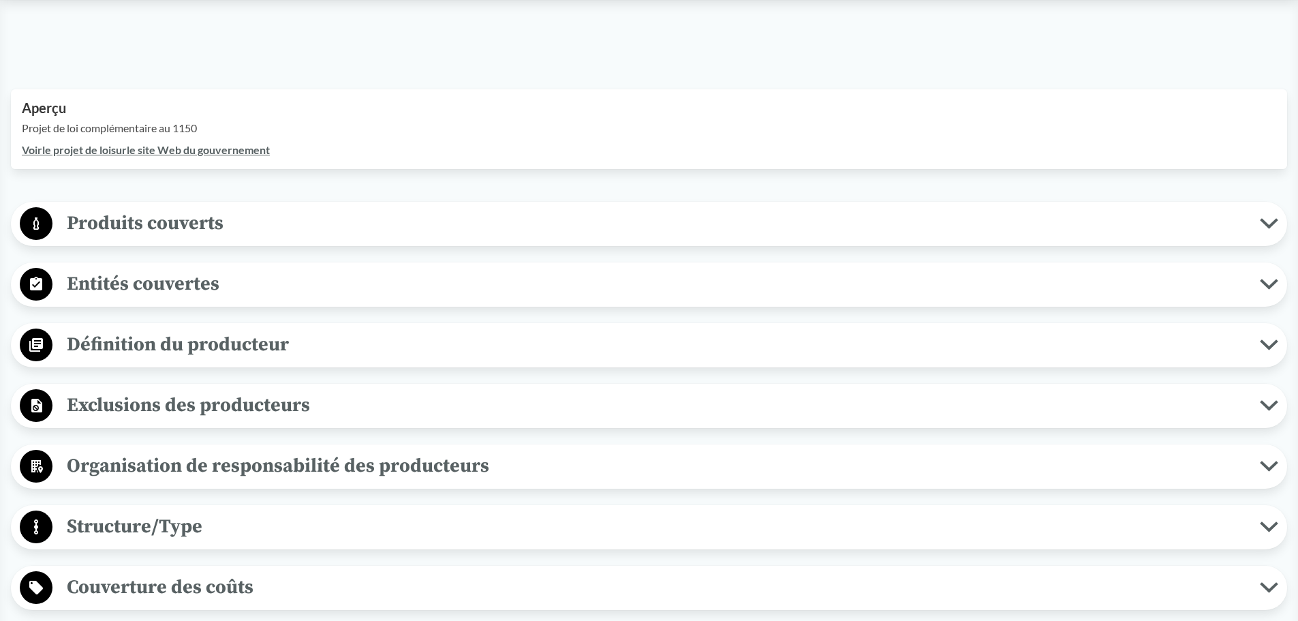
click at [191, 339] on font "Définition du producteur" at bounding box center [178, 344] width 222 height 24
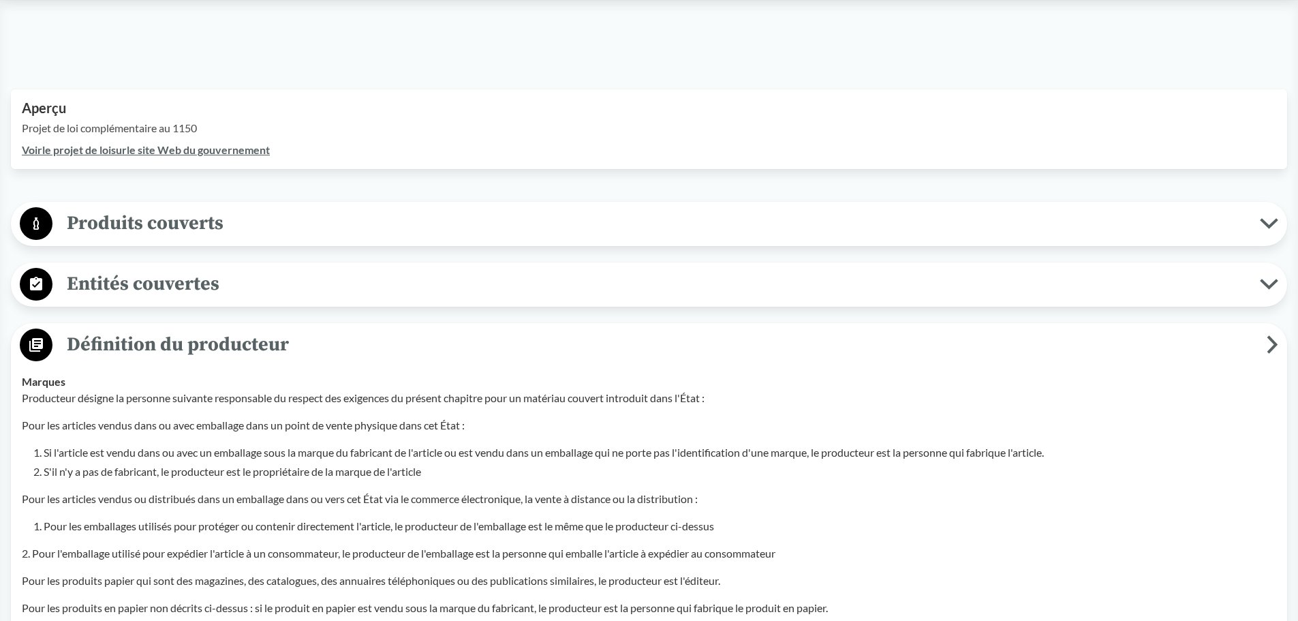
click at [191, 339] on font "Définition du producteur" at bounding box center [178, 344] width 222 height 24
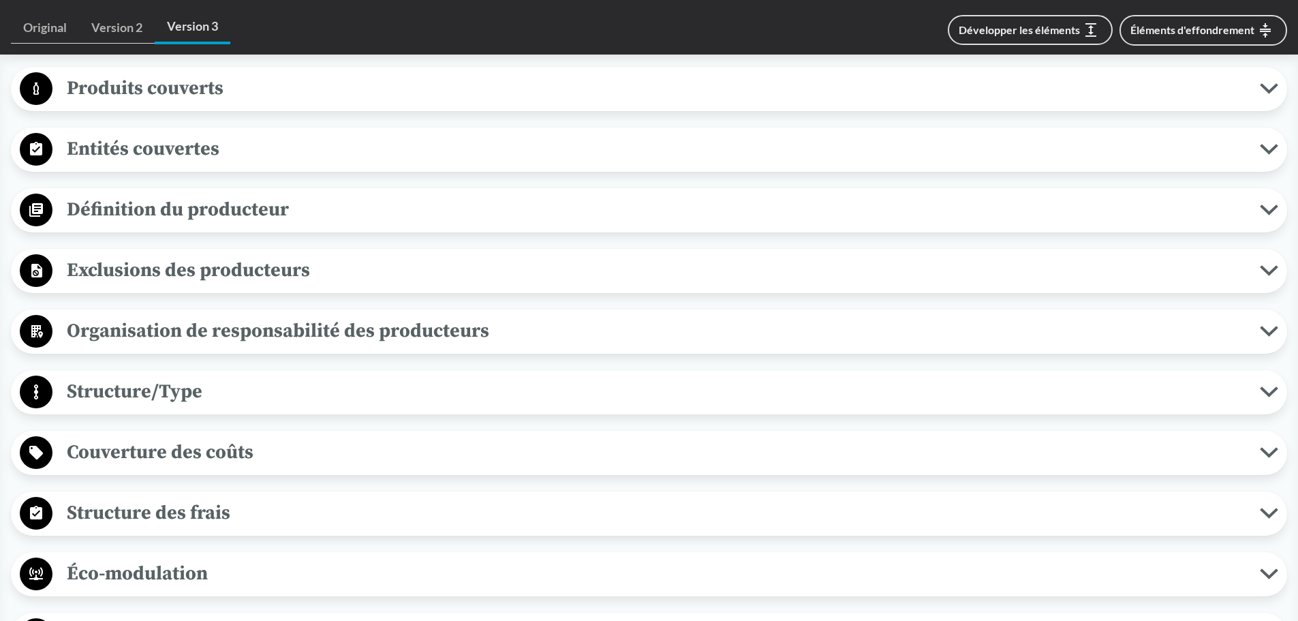
scroll to position [545, 0]
click at [190, 324] on font "Organisation de responsabilité des producteurs" at bounding box center [278, 329] width 422 height 24
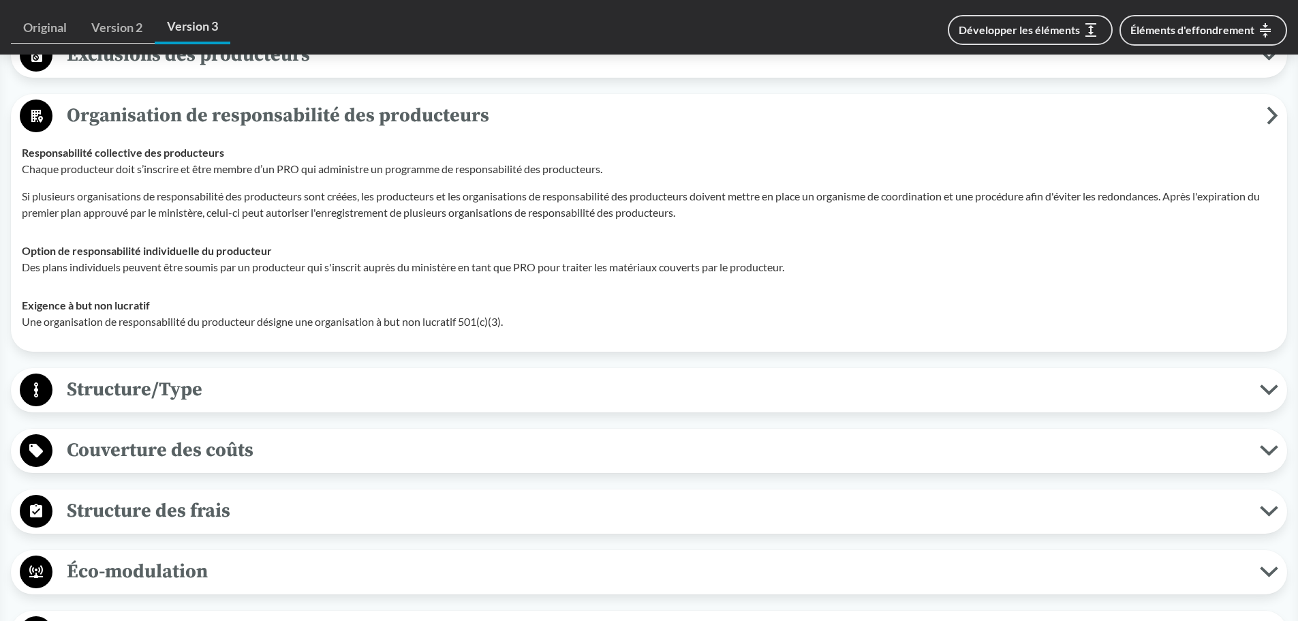
scroll to position [817, 0]
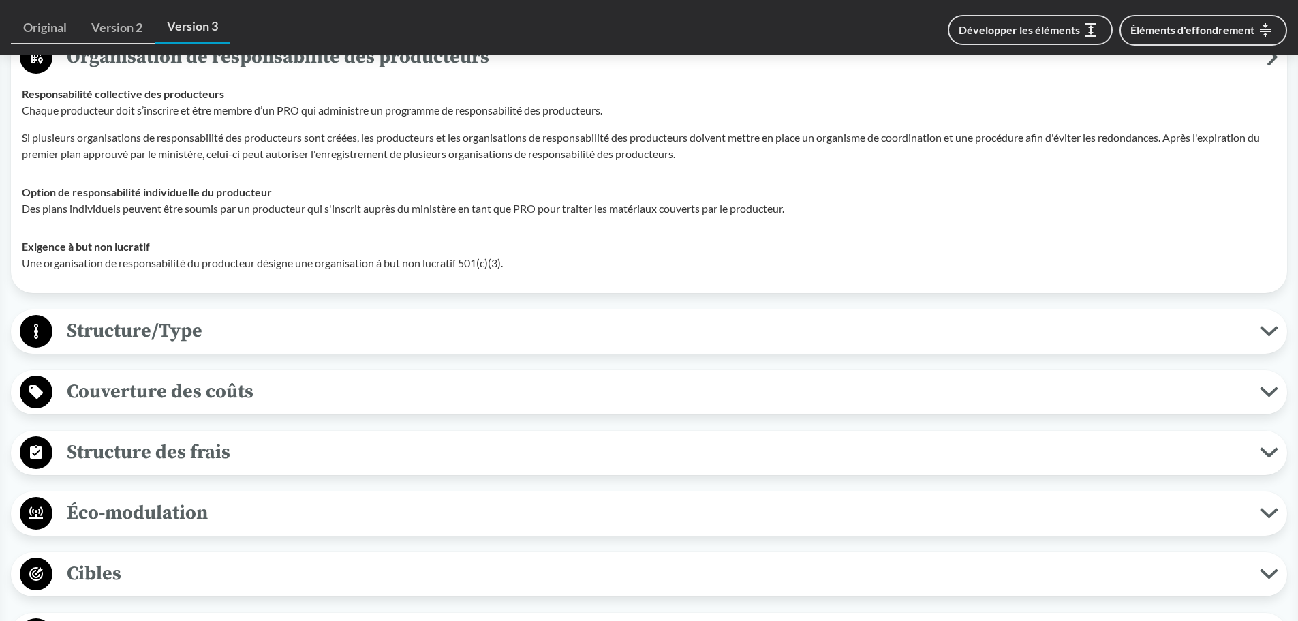
click at [189, 324] on font "Structure/Type" at bounding box center [135, 331] width 136 height 24
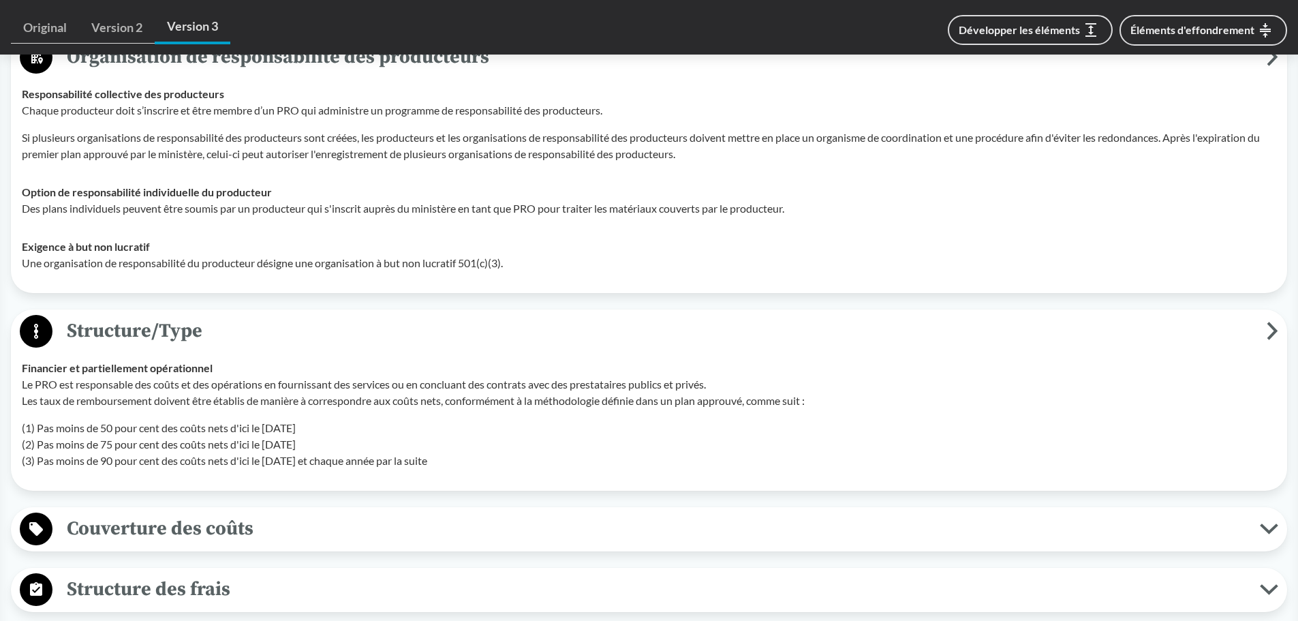
scroll to position [749, 0]
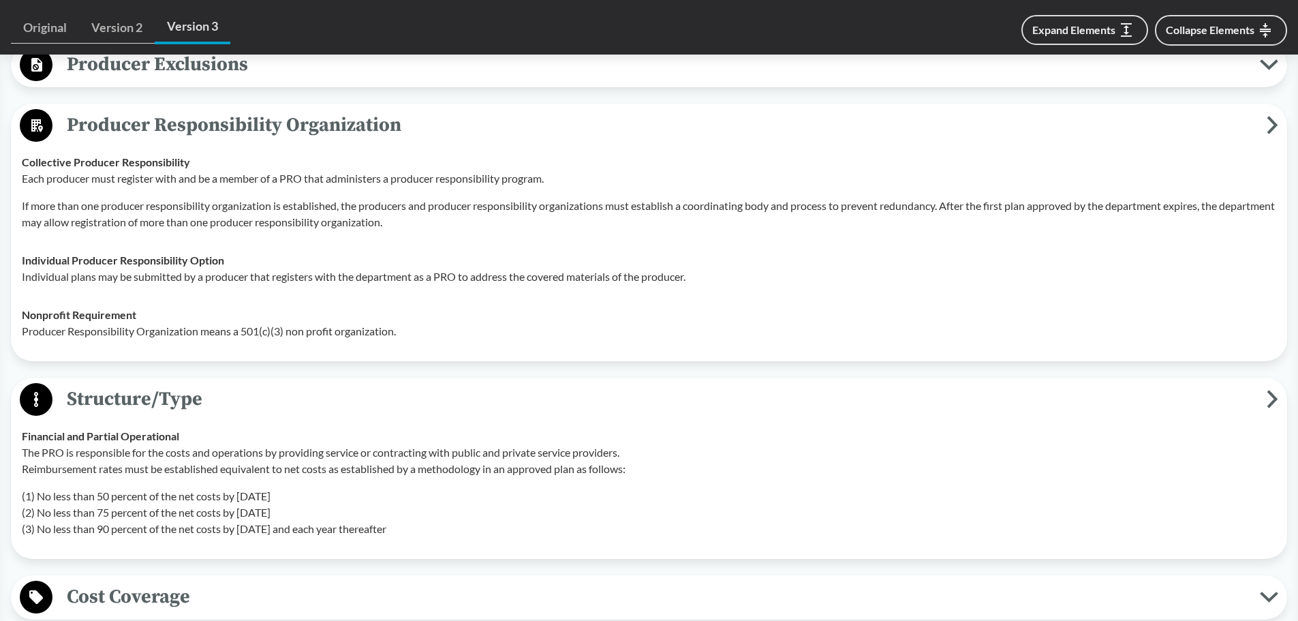
click at [298, 270] on p "Individual plans may be submitted by a producer that registers with the departm…" at bounding box center [649, 276] width 1254 height 16
drag, startPoint x: 22, startPoint y: 165, endPoint x: 196, endPoint y: 164, distance: 173.7
click at [196, 164] on div "Collective Producer Responsibility Each producer must register with and be a me…" at bounding box center [649, 192] width 1254 height 76
copy strong "Collective Producer Responsibility"
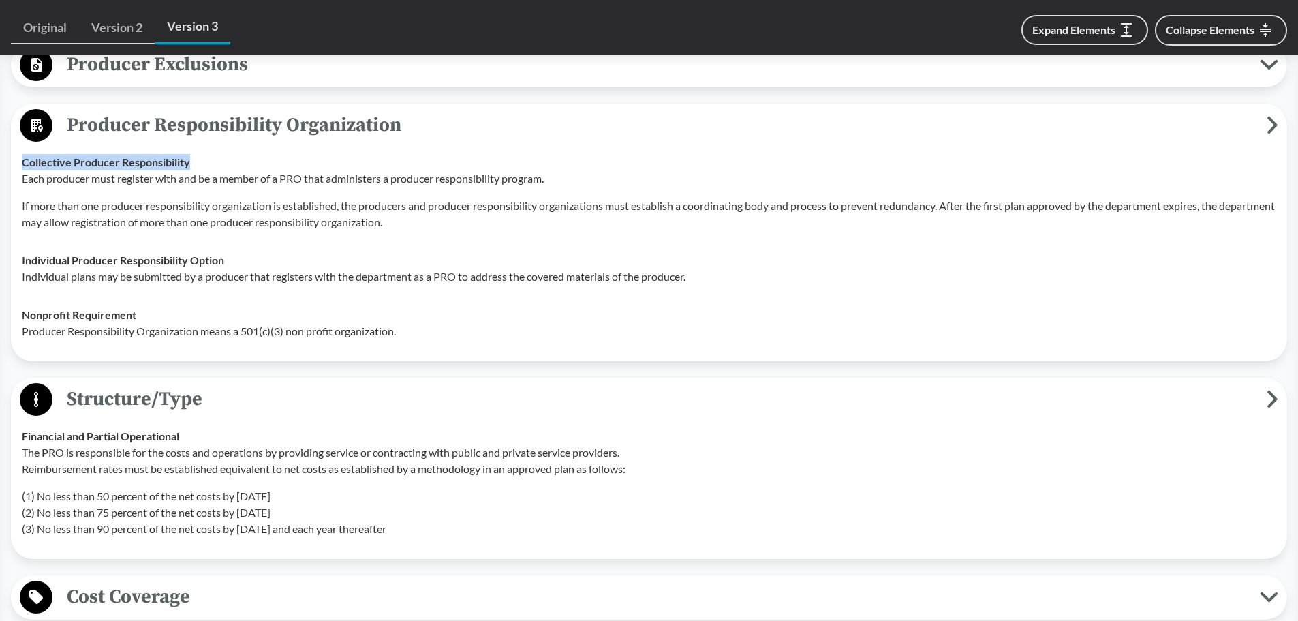
click at [224, 397] on span "Structure/Type" at bounding box center [659, 399] width 1214 height 31
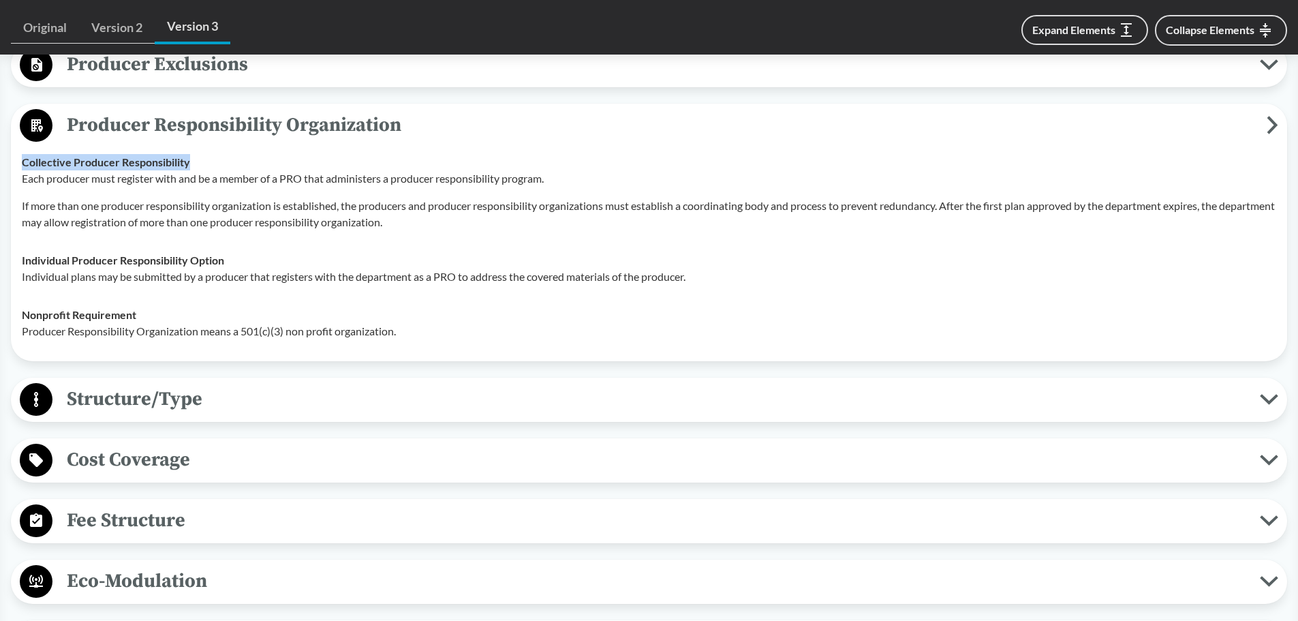
click at [249, 134] on span "Producer Responsibility Organization" at bounding box center [659, 125] width 1214 height 31
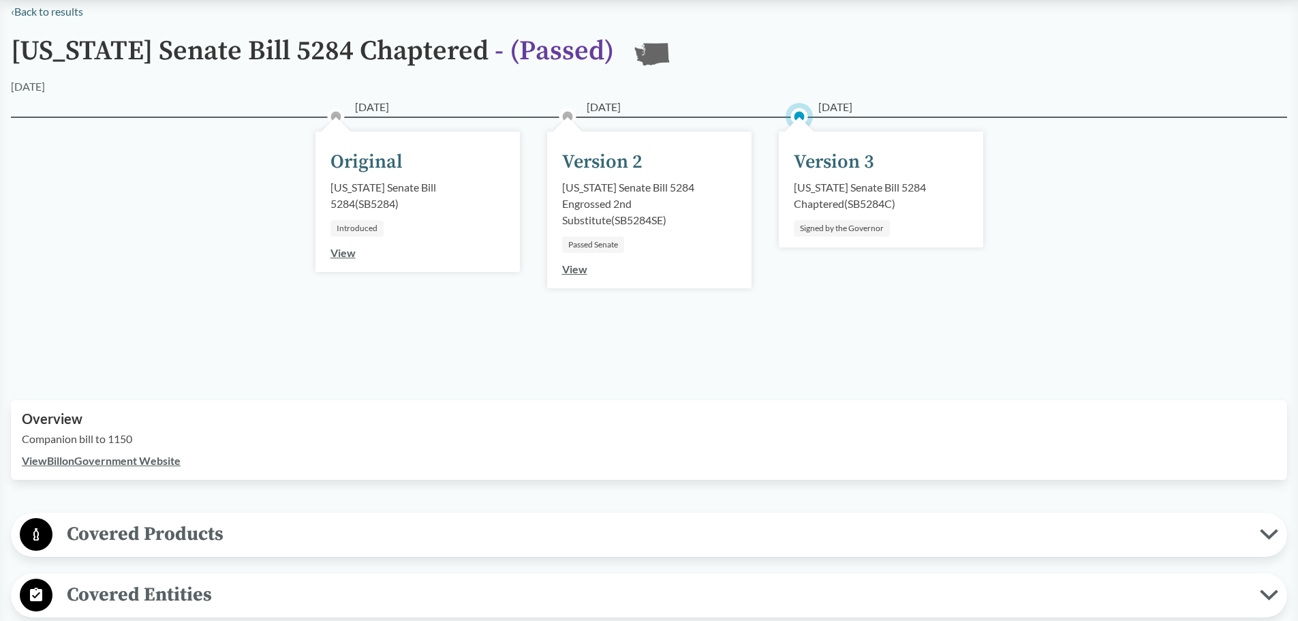
scroll to position [0, 0]
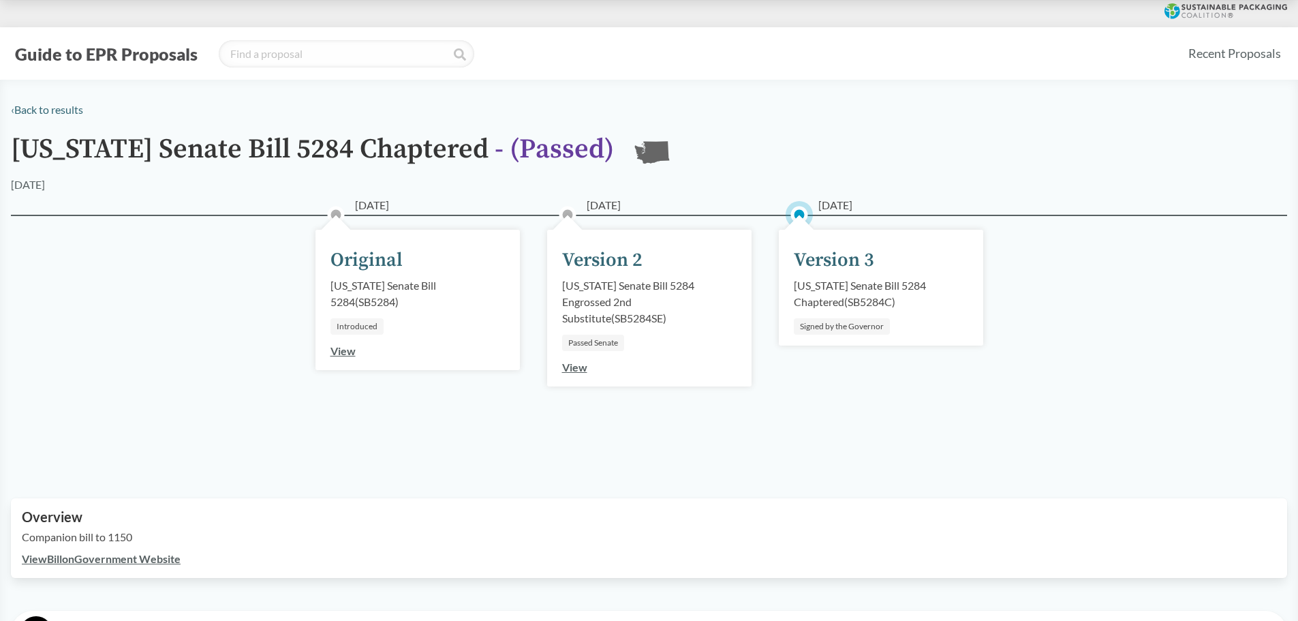
click at [82, 58] on button "Guide to EPR Proposals" at bounding box center [106, 54] width 191 height 22
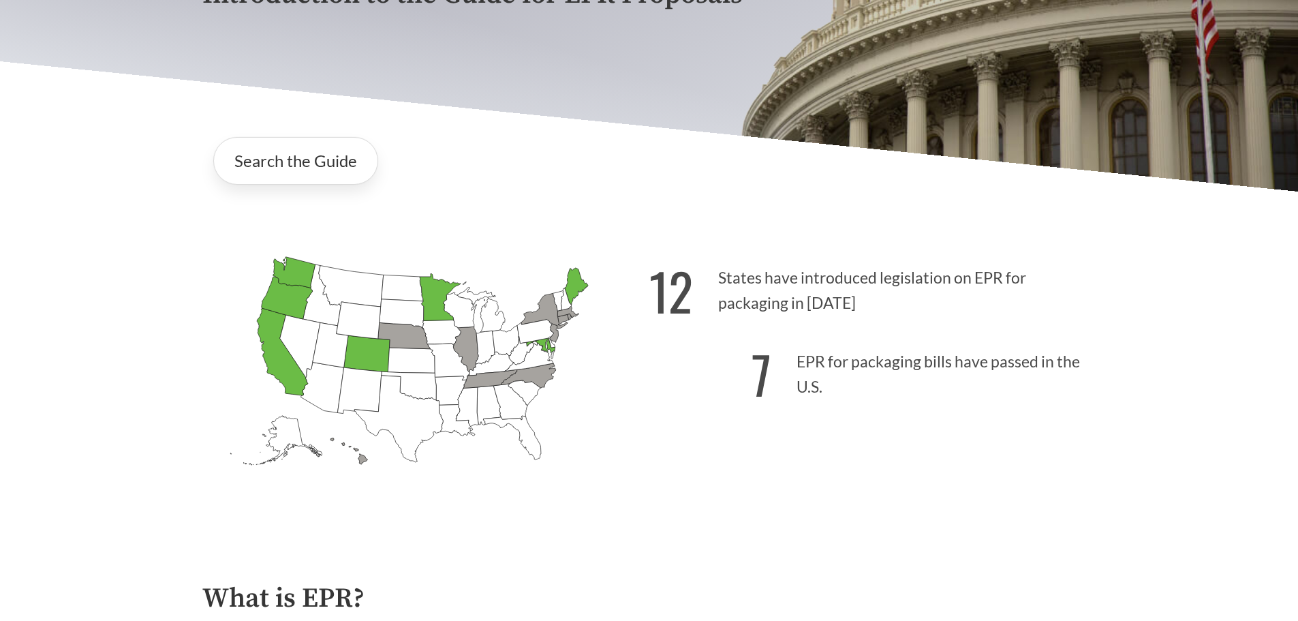
scroll to position [272, 0]
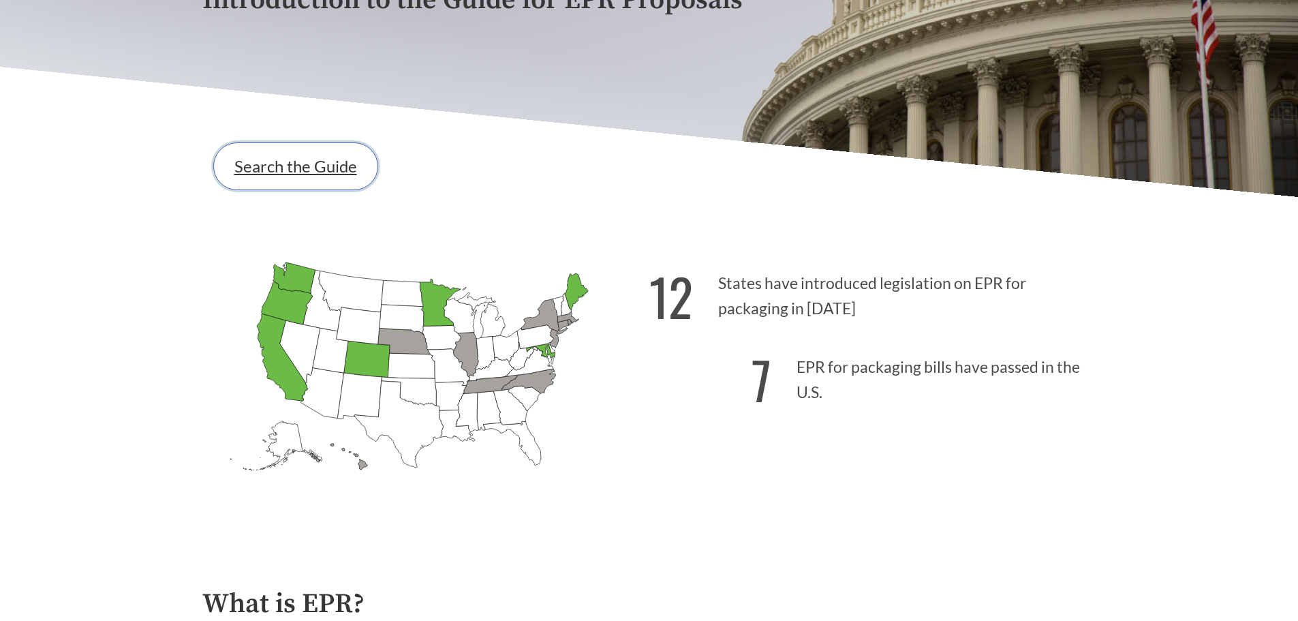
click at [278, 168] on link "Search the Guide" at bounding box center [295, 166] width 165 height 48
